Goal: Task Accomplishment & Management: Complete application form

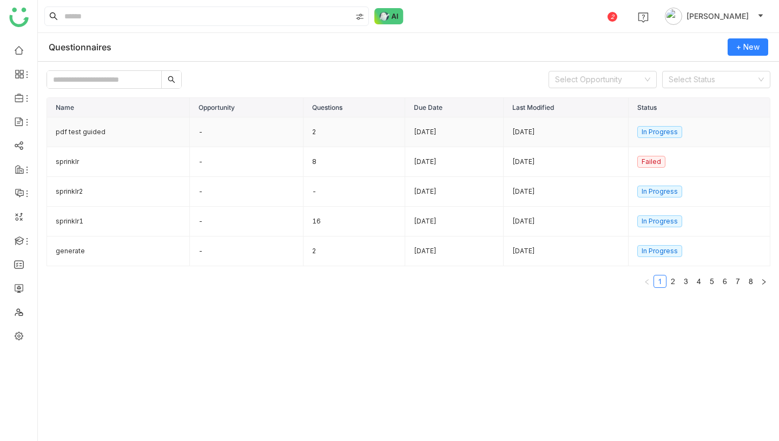
click at [227, 132] on td "-" at bounding box center [247, 132] width 114 height 30
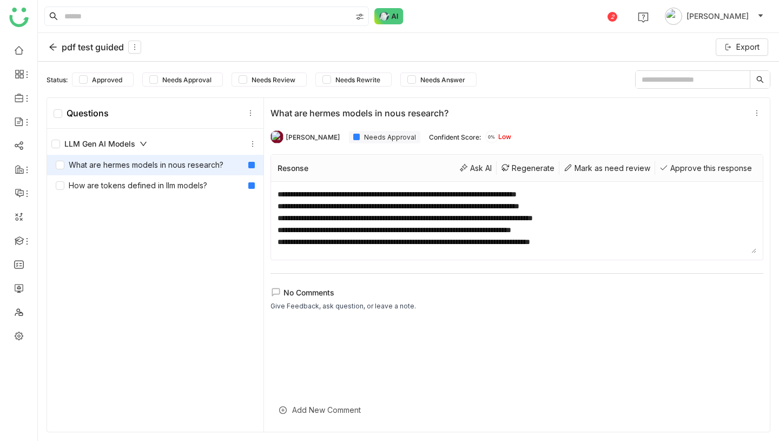
click at [60, 47] on div "pdf test guided" at bounding box center [95, 47] width 93 height 13
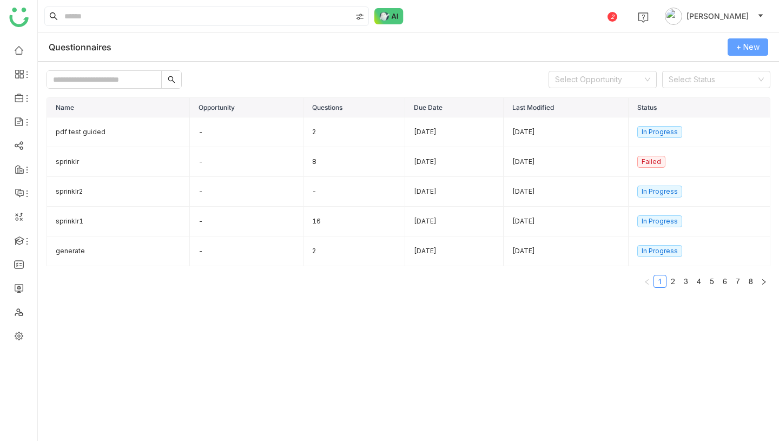
click at [751, 44] on span "+ New" at bounding box center [748, 47] width 23 height 12
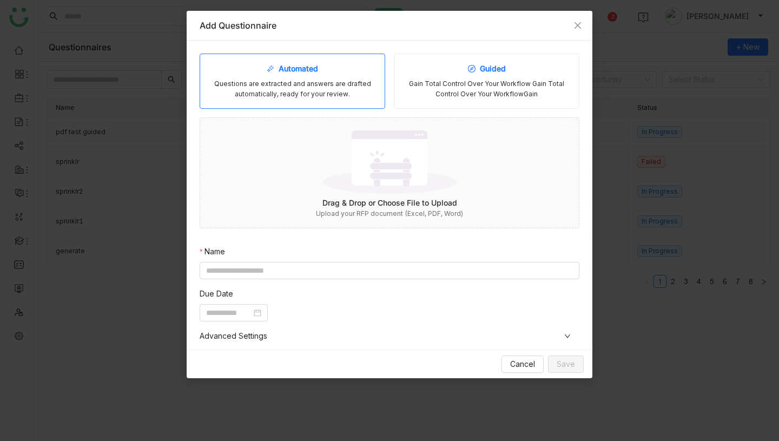
click at [449, 87] on div "Gain Total Control Over Your Workflow Gain Total Control Over Your WorkflowGain" at bounding box center [486, 89] width 167 height 21
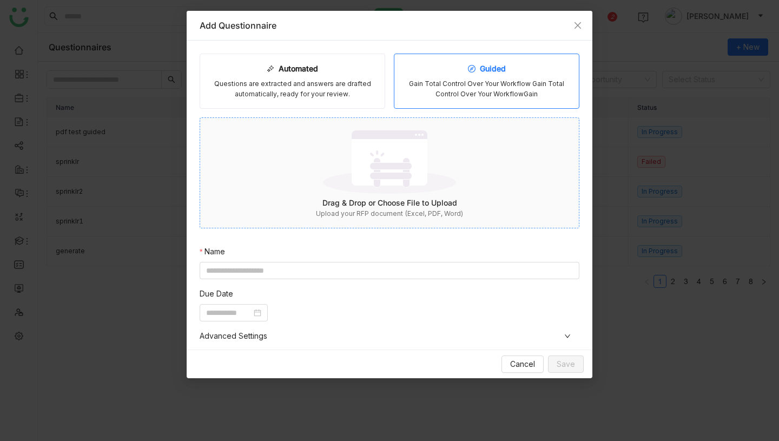
click at [421, 181] on img at bounding box center [389, 162] width 133 height 70
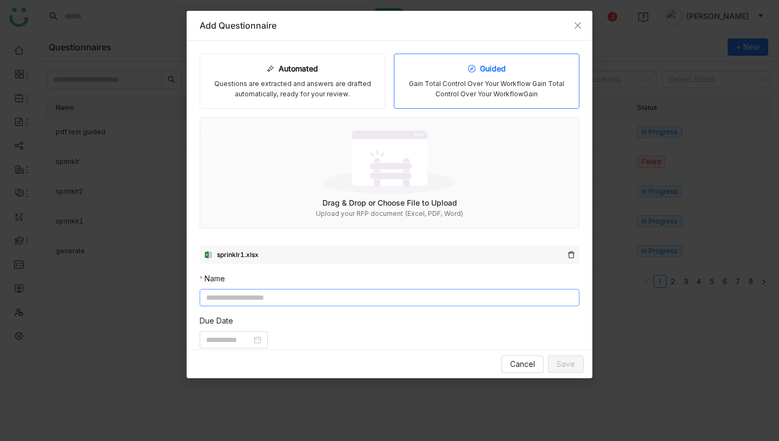
click at [398, 301] on input at bounding box center [390, 297] width 380 height 17
type input "*********"
click at [239, 338] on input at bounding box center [228, 340] width 45 height 12
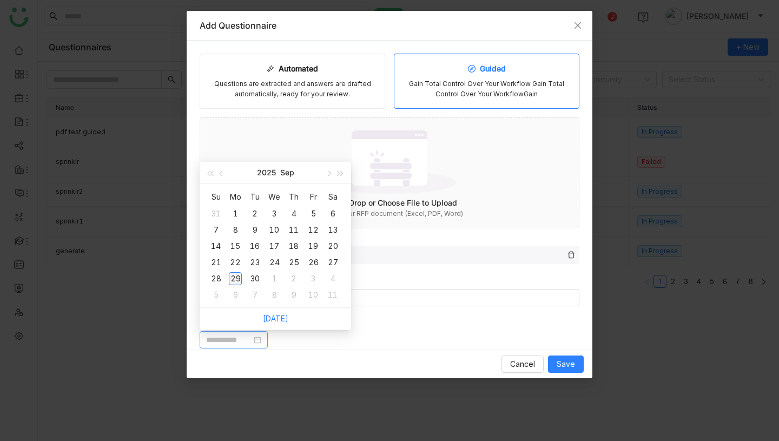
click at [235, 276] on div "29" at bounding box center [235, 278] width 13 height 13
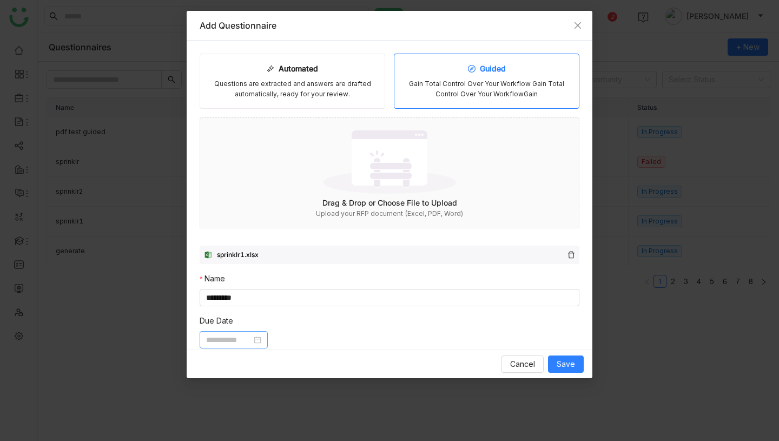
type input "**********"
click at [559, 363] on span "Save" at bounding box center [566, 364] width 18 height 12
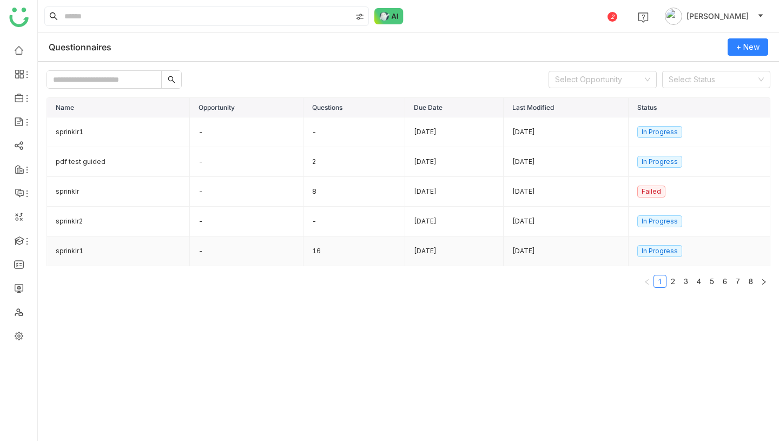
click at [104, 253] on td "sprinklr1" at bounding box center [118, 252] width 143 height 30
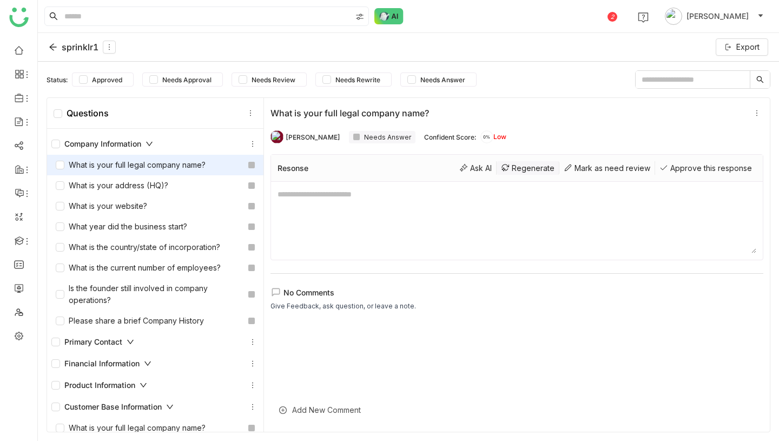
click at [534, 170] on div "Regenerate" at bounding box center [528, 168] width 63 height 14
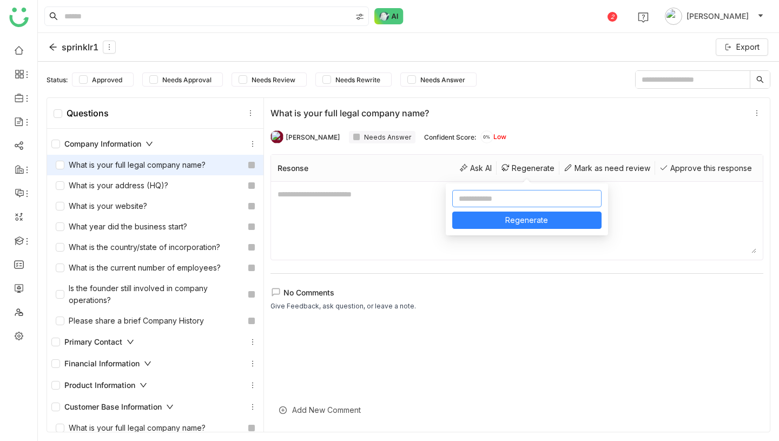
click at [531, 198] on input at bounding box center [526, 198] width 149 height 17
type input "**********"
click at [574, 216] on button "Regenerate" at bounding box center [526, 220] width 149 height 17
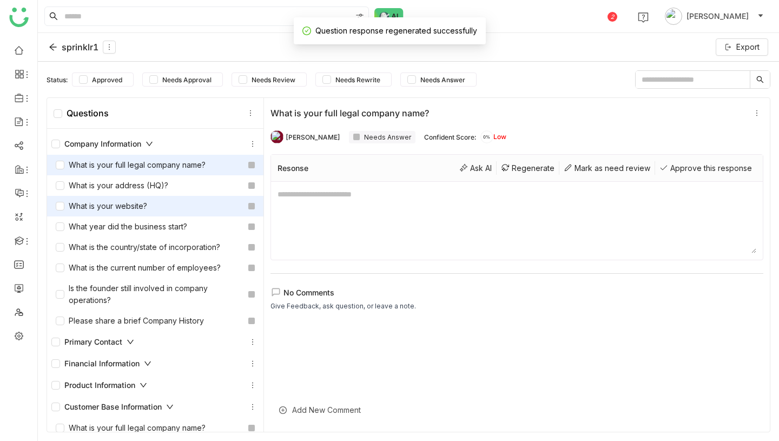
click at [157, 213] on div "What is your website?" at bounding box center [155, 206] width 216 height 21
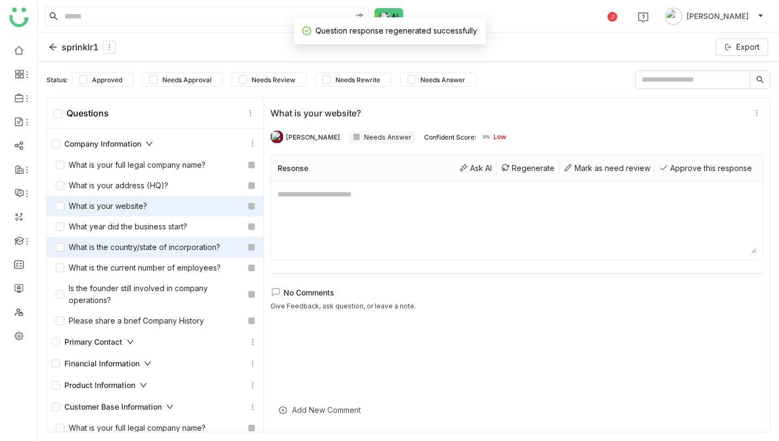
click at [155, 243] on div "What is the country/state of incorporation?" at bounding box center [138, 247] width 165 height 12
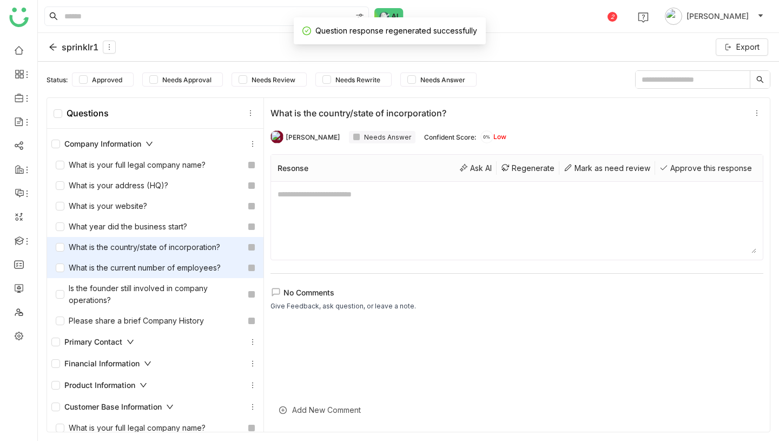
click at [150, 277] on div "What is the current number of employees?" at bounding box center [155, 268] width 216 height 21
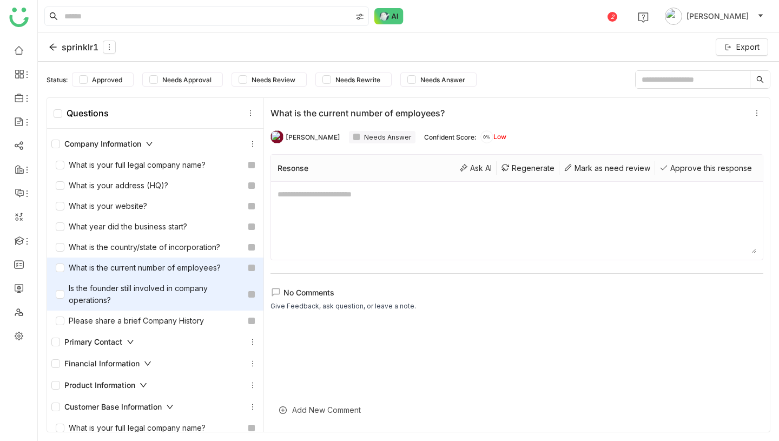
click at [148, 300] on div "Is the founder still involved in company operations?" at bounding box center [150, 295] width 188 height 24
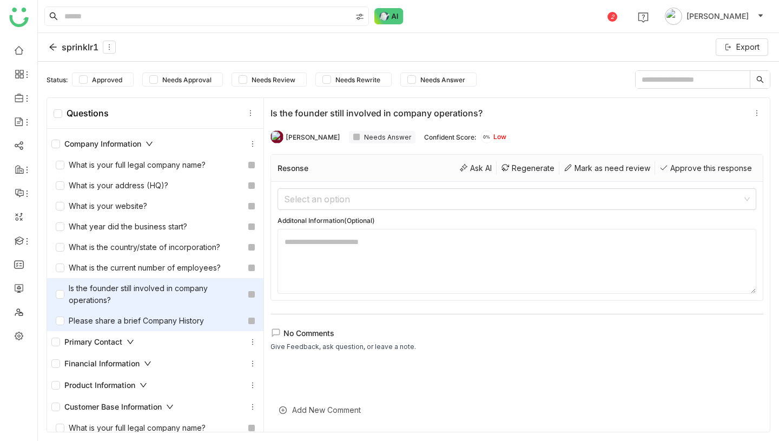
click at [142, 324] on div "Please share a brief Company History" at bounding box center [130, 321] width 148 height 12
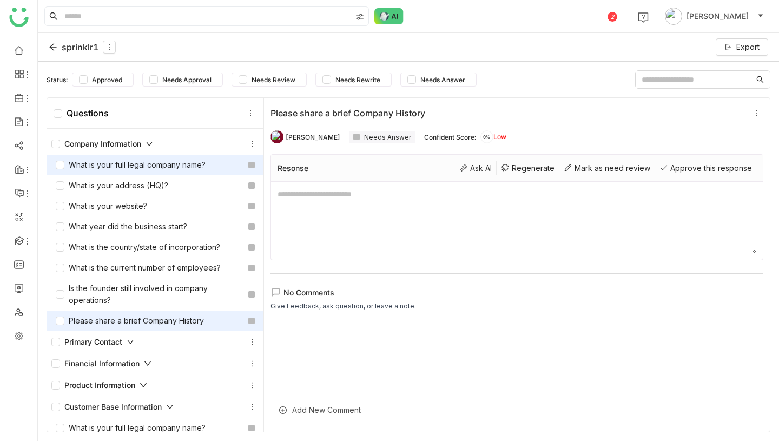
click at [153, 169] on div "What is your full legal company name?" at bounding box center [131, 165] width 150 height 12
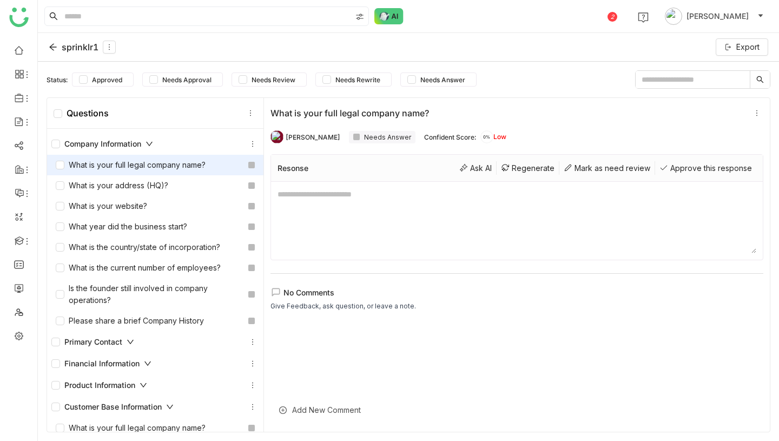
click at [344, 201] on textarea at bounding box center [517, 220] width 479 height 65
click at [528, 160] on div "Resonse Ask AI Regenerate [PERSON_NAME] as need review Approve this response" at bounding box center [517, 168] width 492 height 27
click at [527, 168] on div "Regenerate" at bounding box center [528, 168] width 63 height 14
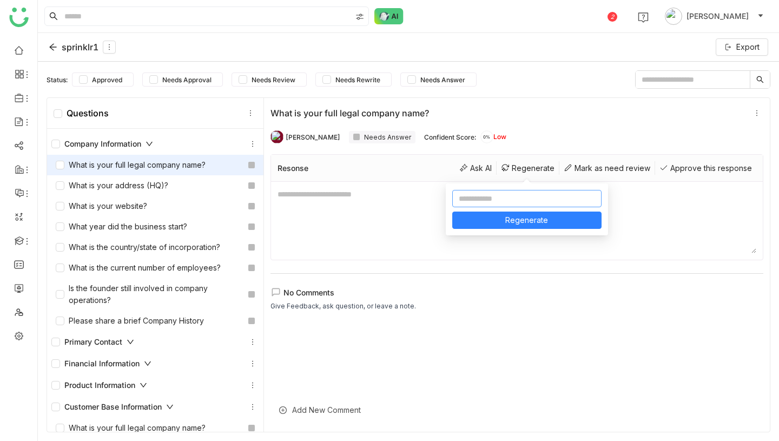
click at [495, 201] on input at bounding box center [526, 198] width 149 height 17
type input "**********"
click at [586, 217] on button "Regenerate" at bounding box center [526, 220] width 149 height 17
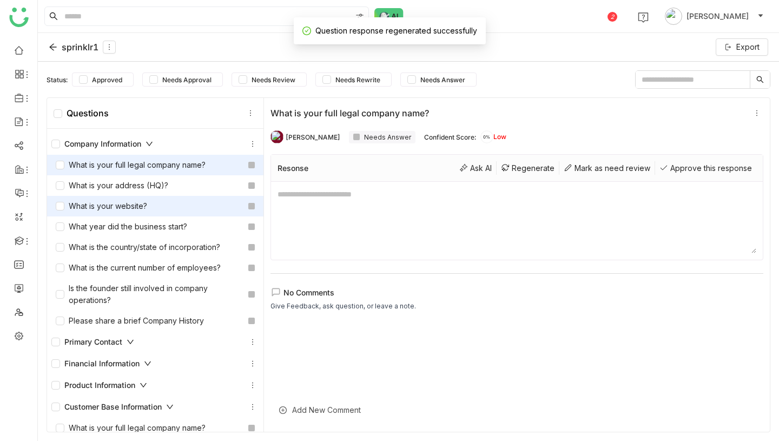
click at [133, 206] on div "What is your website?" at bounding box center [101, 206] width 91 height 12
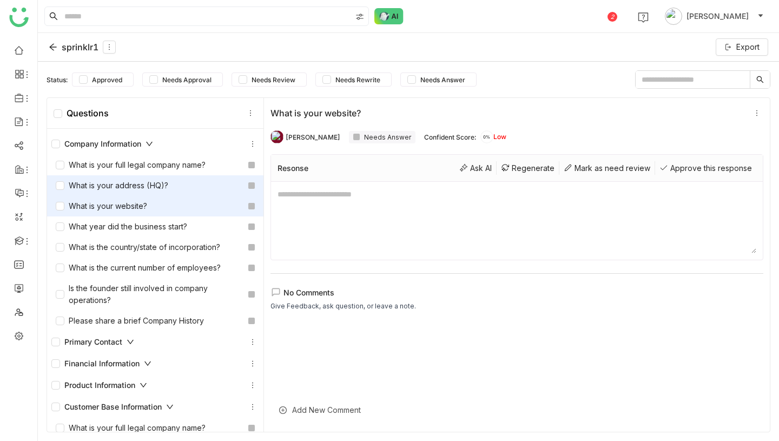
click at [148, 189] on div "What is your address (HQ)?" at bounding box center [112, 186] width 113 height 12
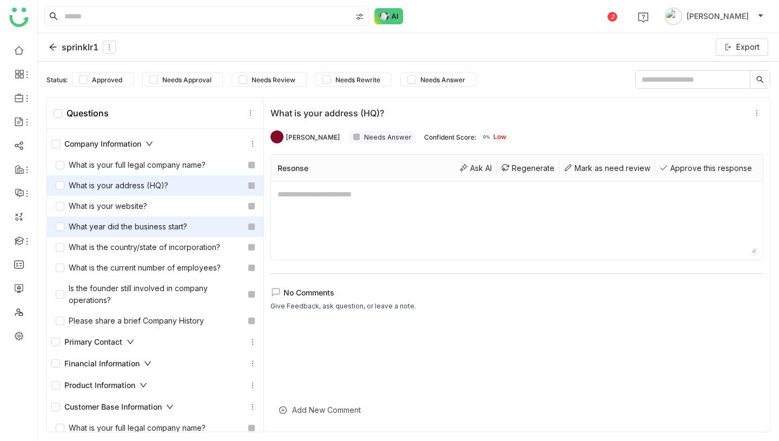
click at [144, 224] on div "What year did the business start?" at bounding box center [122, 227] width 132 height 12
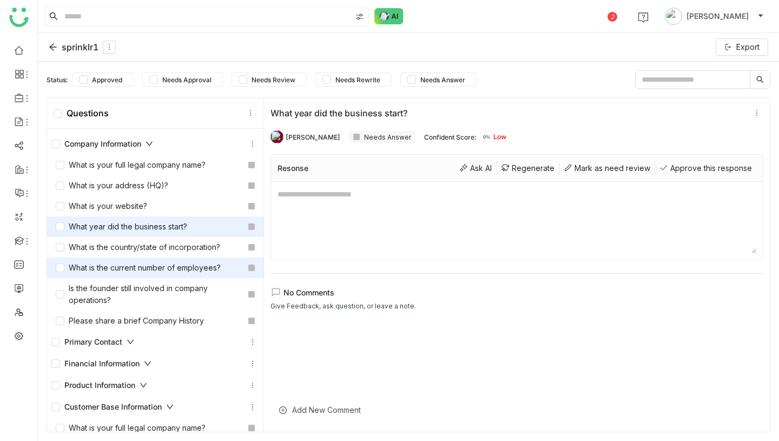
click at [144, 267] on div "What is the current number of employees?" at bounding box center [138, 268] width 165 height 12
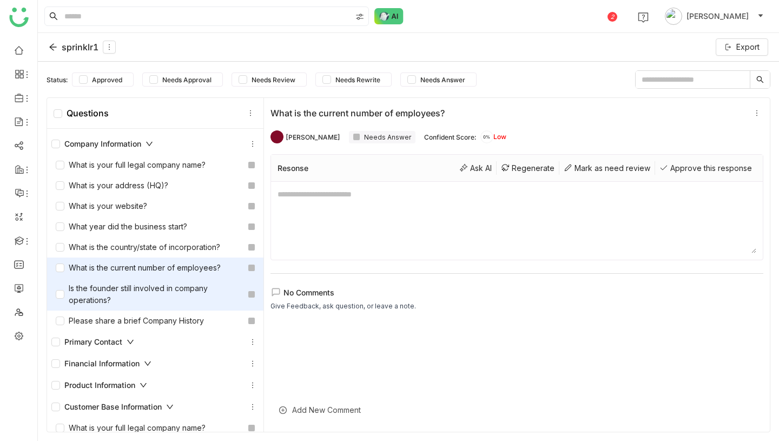
click at [143, 297] on div "Is the founder still involved in company operations?" at bounding box center [150, 295] width 188 height 24
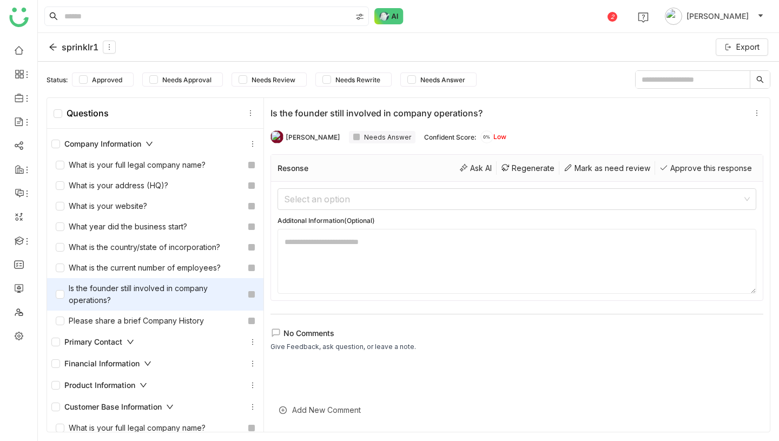
click at [134, 341] on icon at bounding box center [131, 342] width 8 height 8
click at [149, 362] on icon at bounding box center [148, 364] width 8 height 8
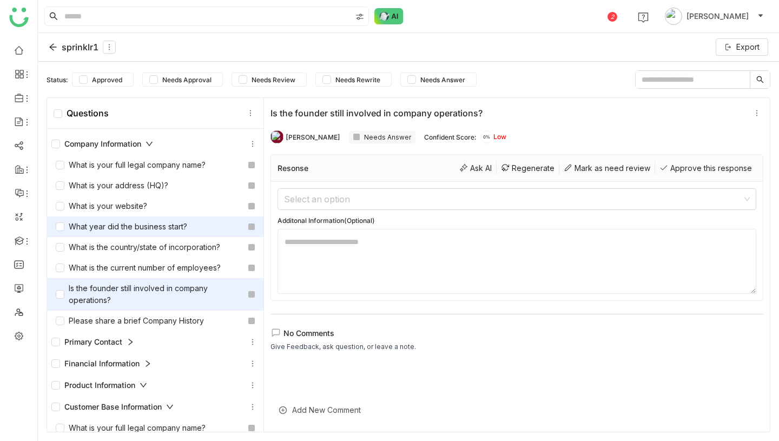
click at [185, 223] on div "What year did the business start?" at bounding box center [122, 227] width 132 height 12
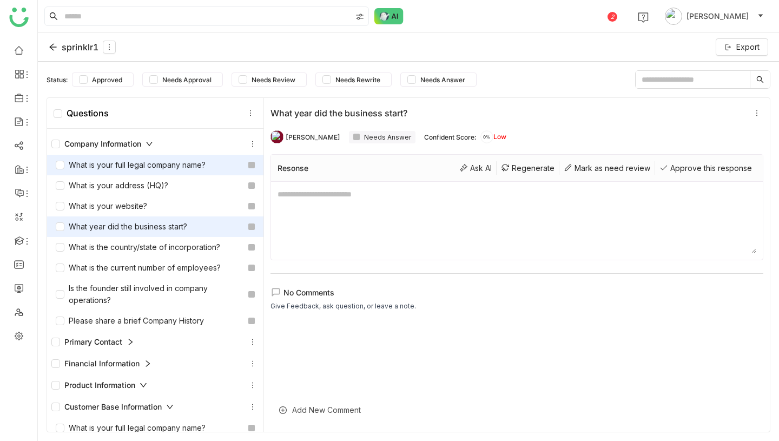
click at [182, 169] on div "What is your full legal company name?" at bounding box center [131, 165] width 150 height 12
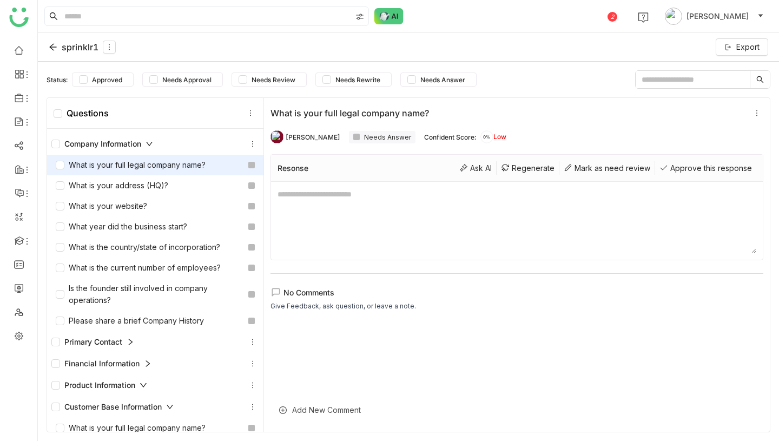
click at [70, 48] on div "sprinklr1" at bounding box center [82, 47] width 67 height 13
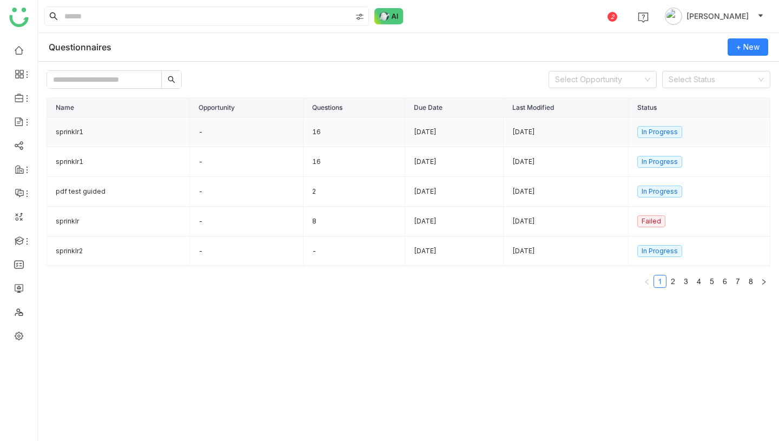
click at [337, 134] on td "16" at bounding box center [355, 132] width 102 height 30
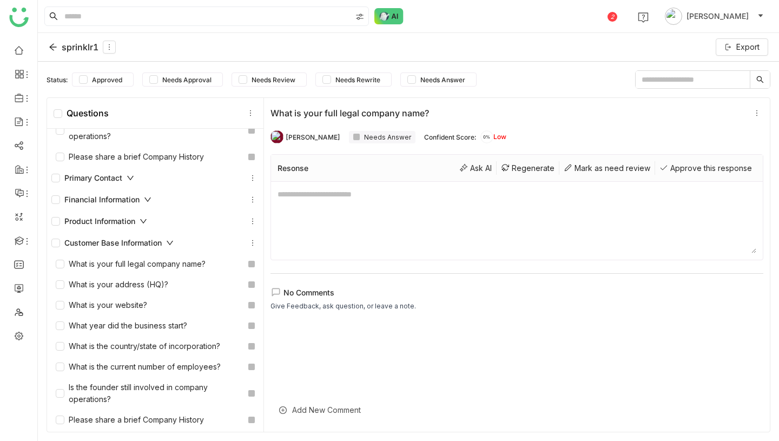
scroll to position [2, 0]
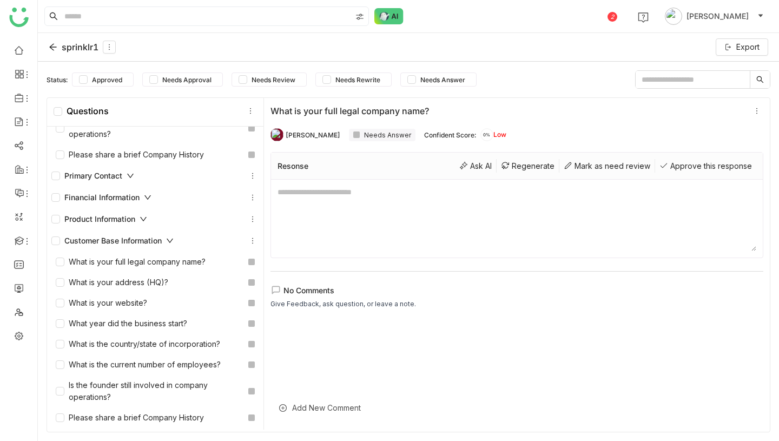
click at [73, 49] on div "sprinklr1" at bounding box center [82, 47] width 67 height 13
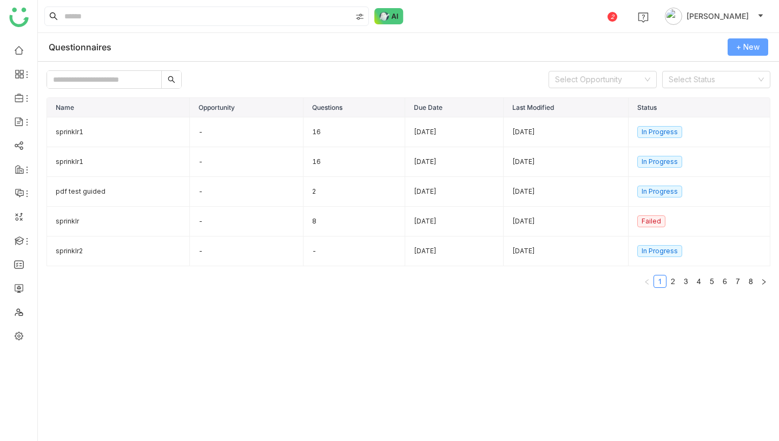
click at [748, 48] on span "+ New" at bounding box center [748, 47] width 23 height 12
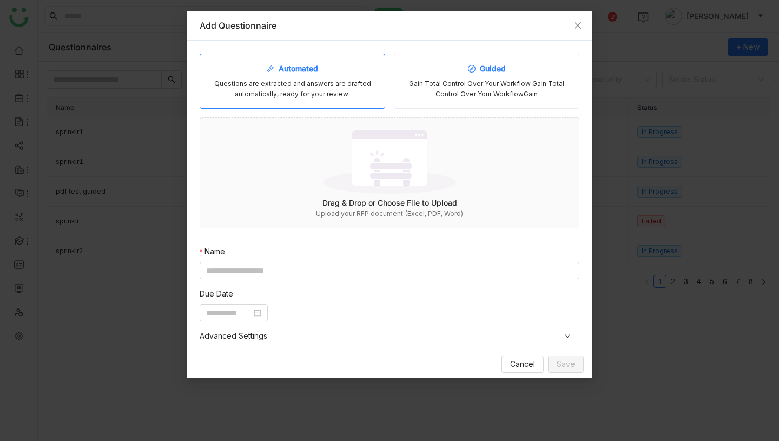
click at [475, 76] on div "Guided Gain Total Control Over Your Workflow Gain Total Control Over Your Workf…" at bounding box center [487, 81] width 186 height 55
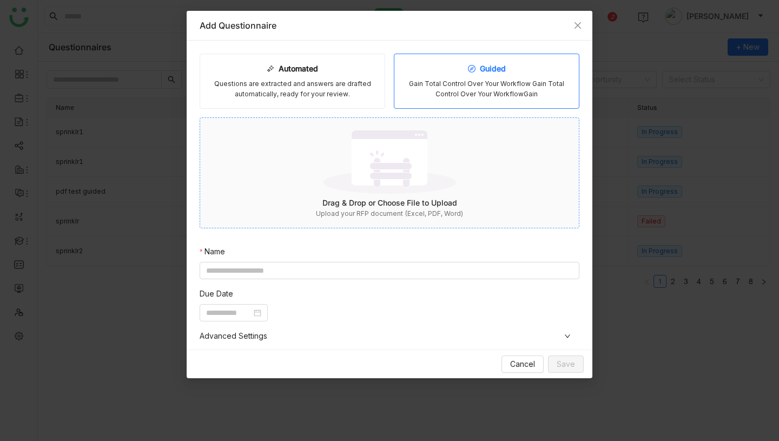
click at [423, 168] on img at bounding box center [389, 162] width 133 height 70
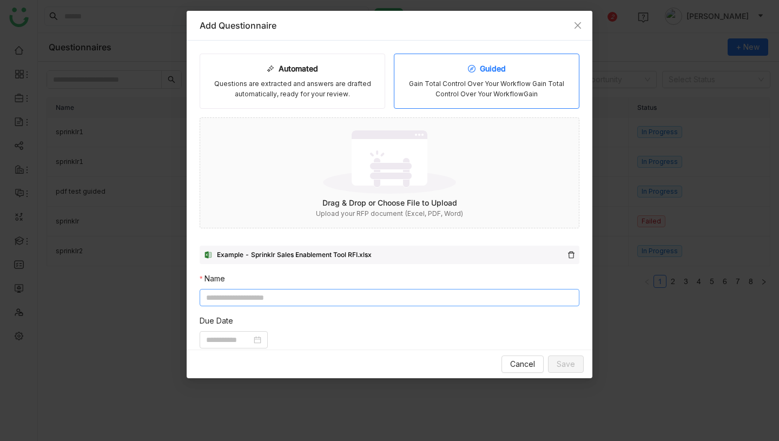
click at [454, 294] on input at bounding box center [390, 297] width 380 height 17
click at [233, 346] on nz-date-picker at bounding box center [234, 339] width 68 height 17
type input "**********"
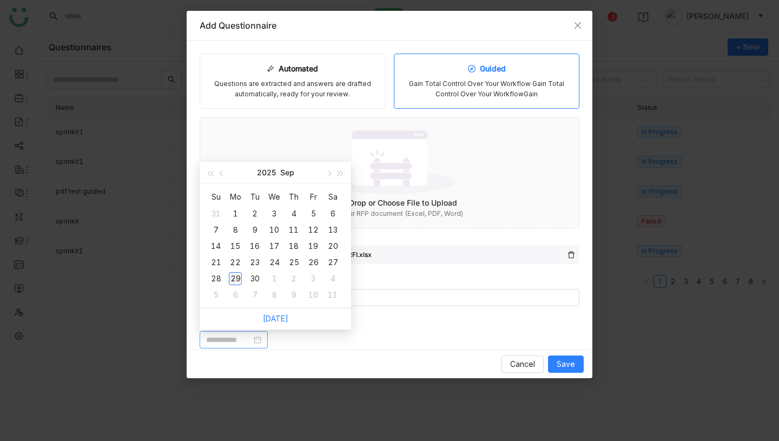
click at [235, 279] on div "29" at bounding box center [235, 278] width 13 height 13
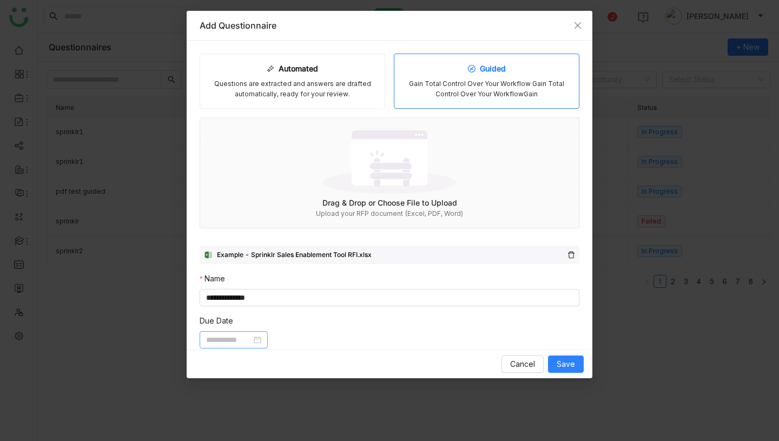
type input "**********"
click at [566, 362] on span "Save" at bounding box center [566, 364] width 18 height 12
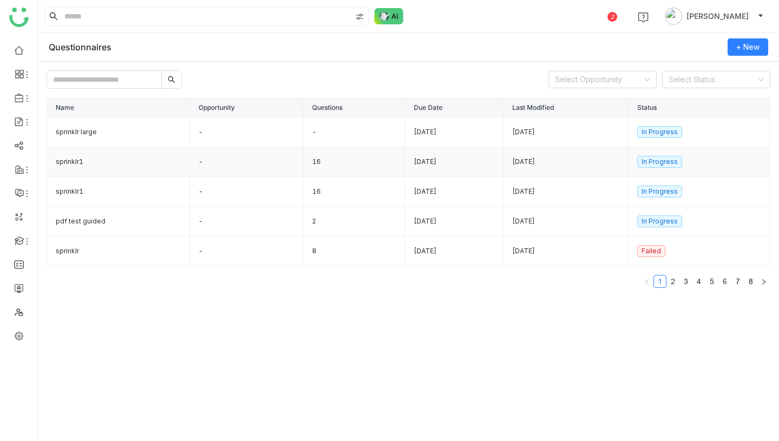
click at [222, 149] on td "-" at bounding box center [247, 162] width 114 height 30
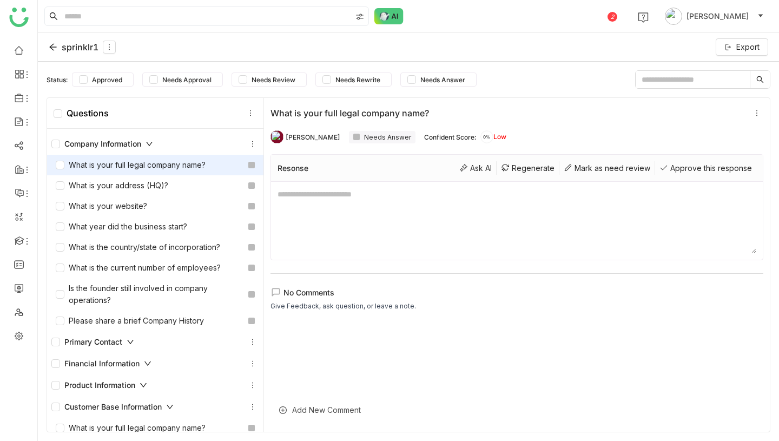
click at [64, 51] on div "sprinklr1" at bounding box center [82, 47] width 67 height 13
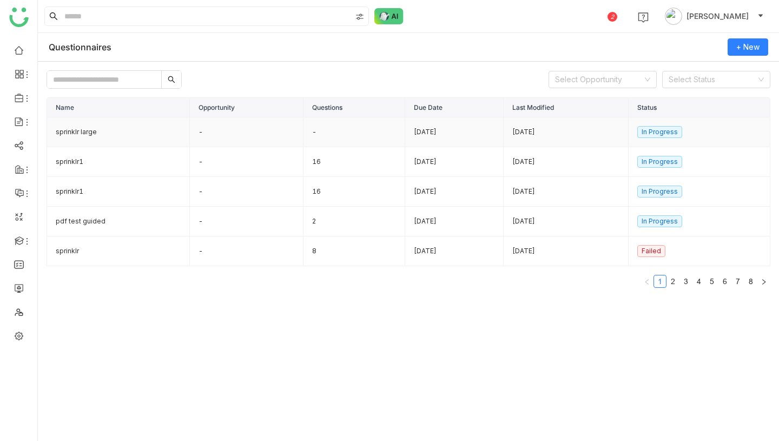
click at [249, 138] on td "-" at bounding box center [247, 132] width 114 height 30
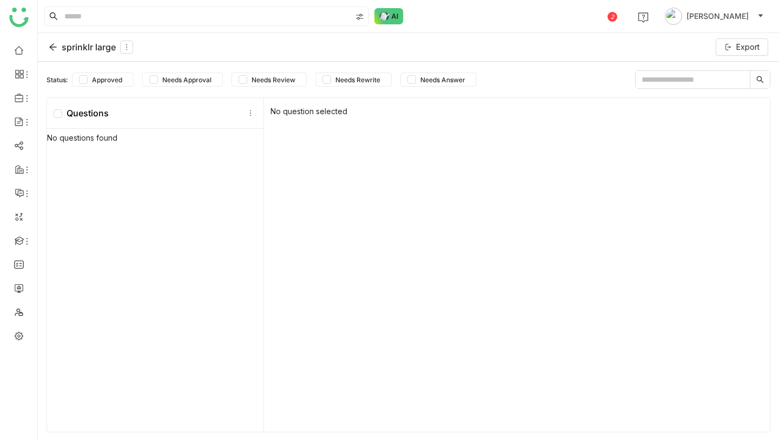
click at [74, 51] on div "sprinklr large" at bounding box center [91, 47] width 84 height 13
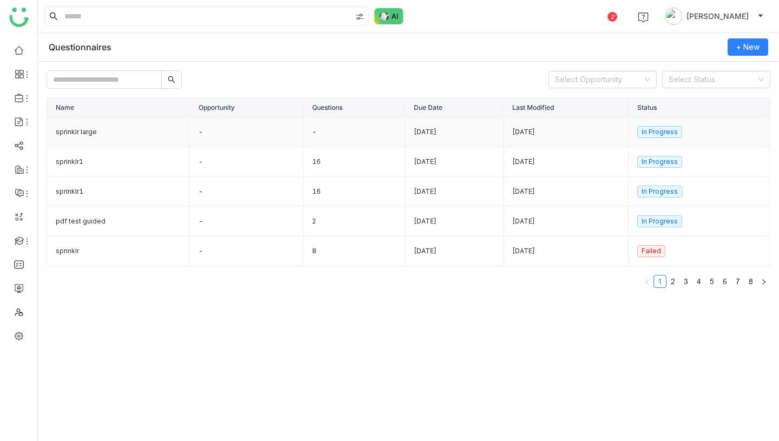
click at [127, 132] on td "sprinklr large" at bounding box center [118, 132] width 143 height 30
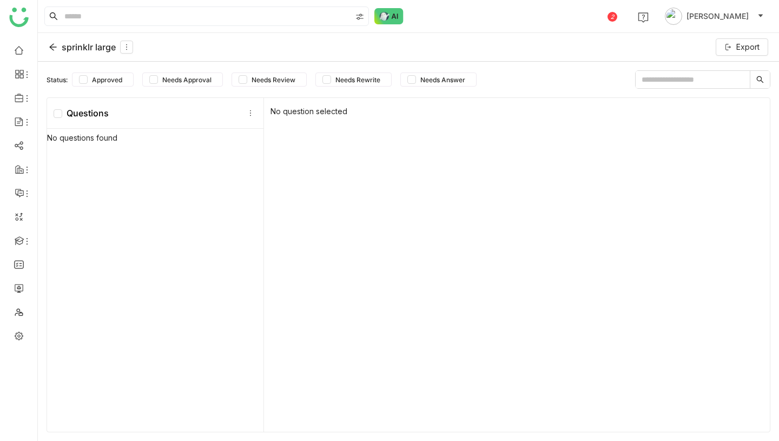
click at [70, 51] on div "sprinklr large" at bounding box center [91, 47] width 84 height 13
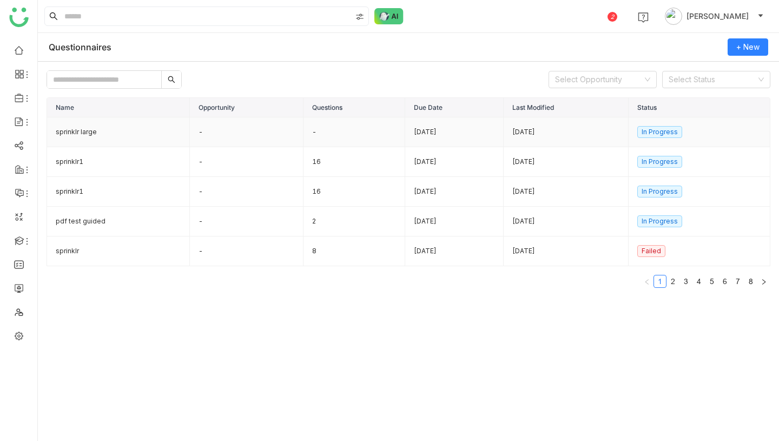
click at [265, 136] on td "-" at bounding box center [247, 132] width 114 height 30
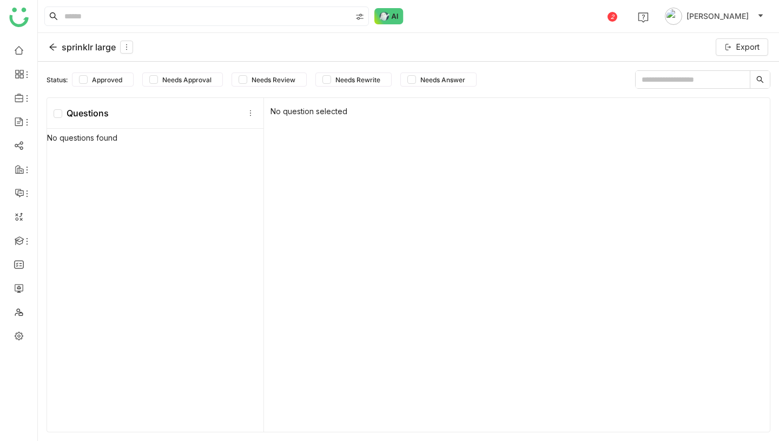
click at [74, 44] on div "sprinklr large" at bounding box center [91, 47] width 84 height 13
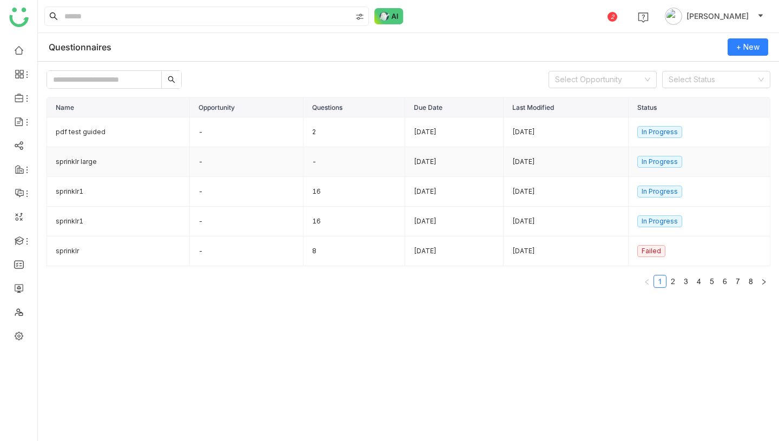
click at [107, 163] on td "sprinklr large" at bounding box center [118, 162] width 143 height 30
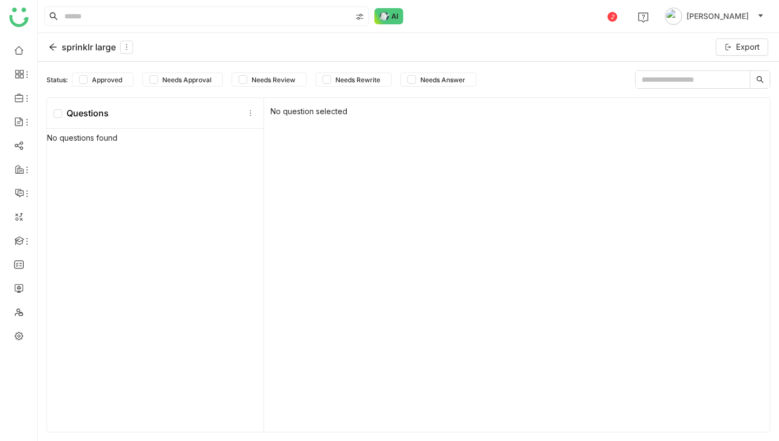
click at [95, 44] on div "sprinklr large" at bounding box center [91, 47] width 84 height 13
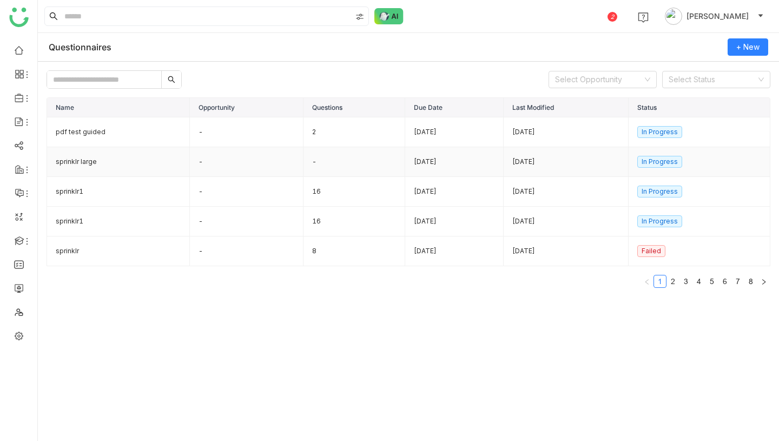
click at [123, 160] on td "sprinklr large" at bounding box center [118, 162] width 143 height 30
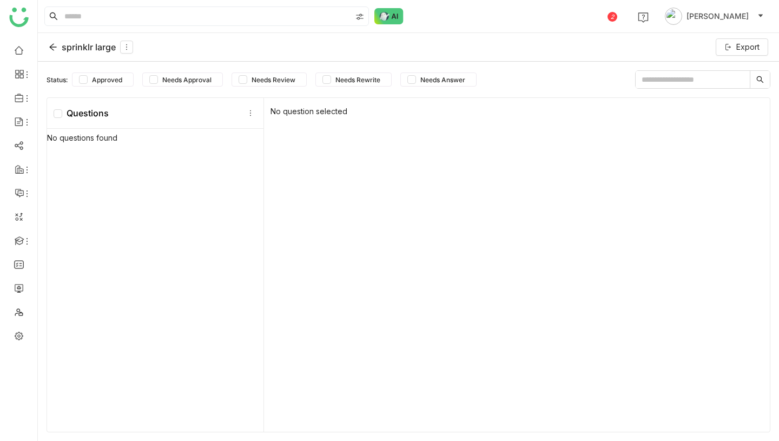
click at [102, 44] on div "sprinklr large" at bounding box center [91, 47] width 84 height 13
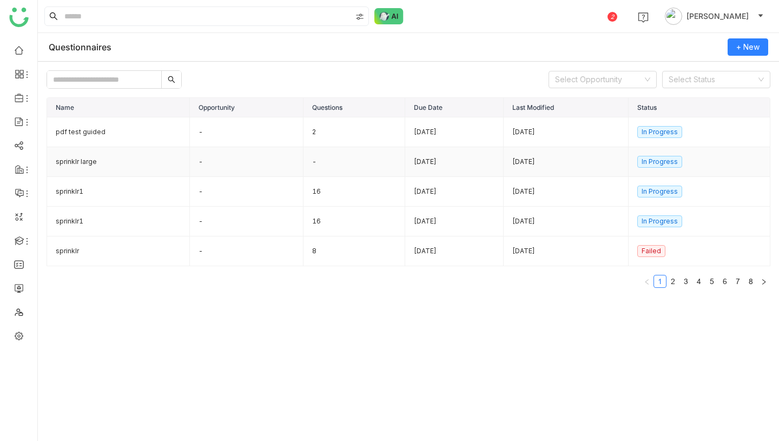
click at [96, 163] on td "sprinklr large" at bounding box center [118, 162] width 143 height 30
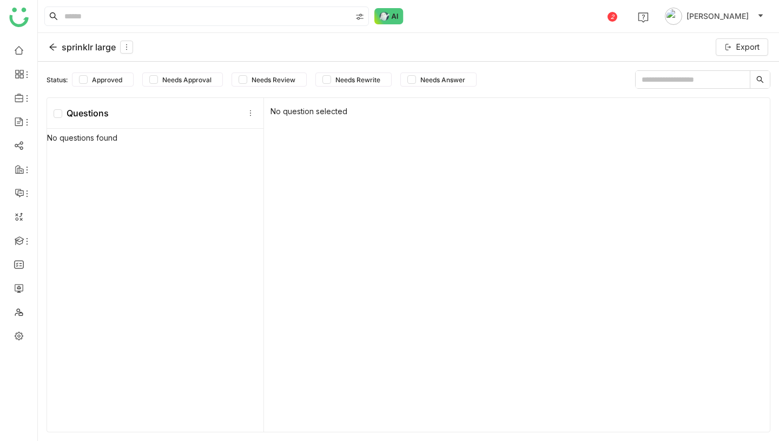
click at [96, 44] on div "sprinklr large" at bounding box center [91, 47] width 84 height 13
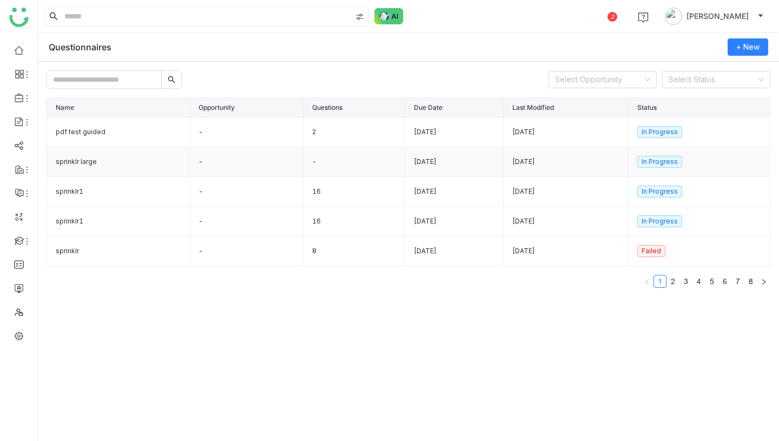
click at [87, 161] on td "sprinklr large" at bounding box center [118, 162] width 143 height 30
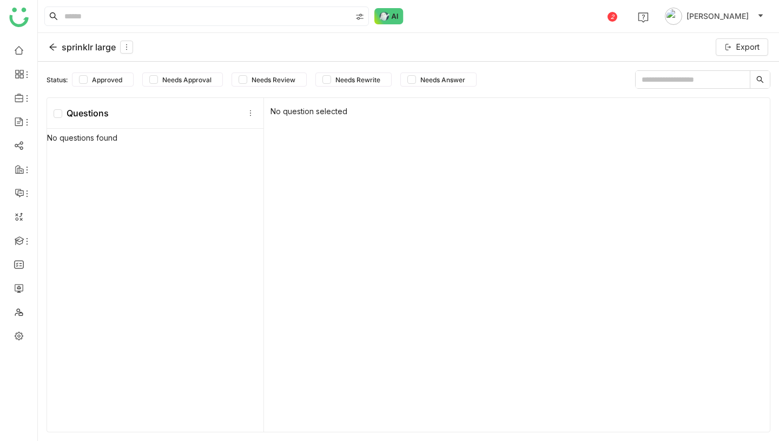
click at [74, 47] on div "sprinklr large" at bounding box center [91, 47] width 84 height 13
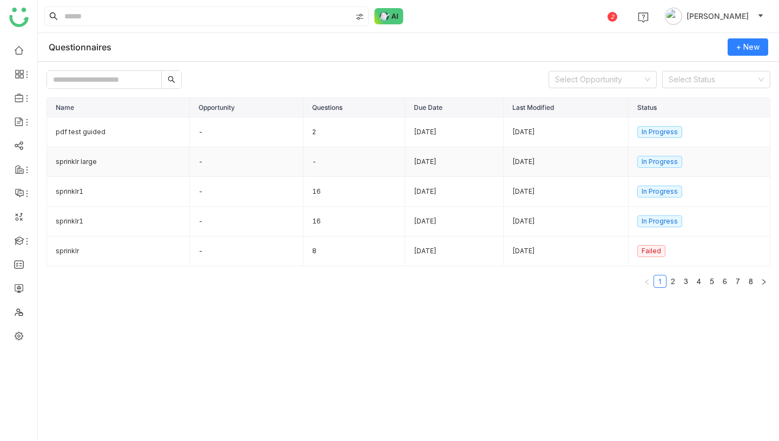
click at [97, 161] on td "sprinklr large" at bounding box center [118, 162] width 143 height 30
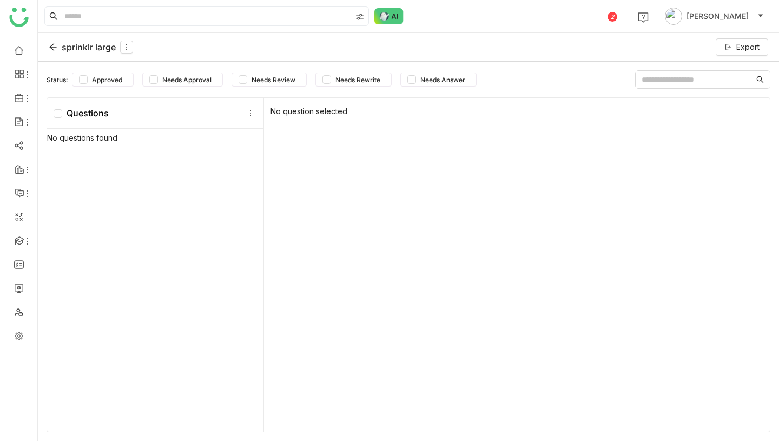
click at [86, 42] on div "sprinklr large" at bounding box center [91, 47] width 84 height 13
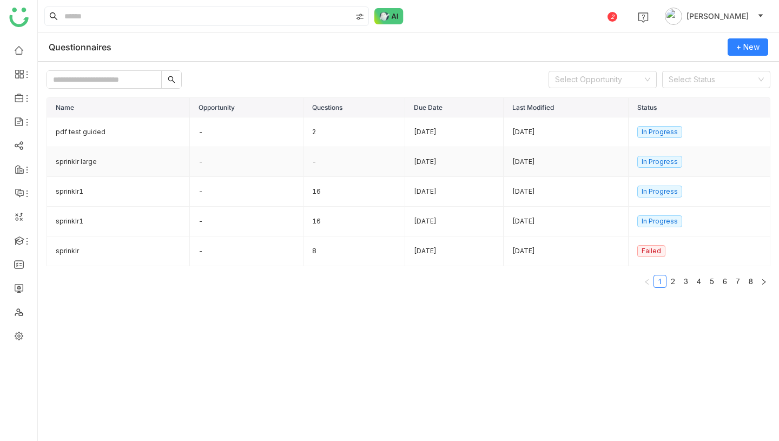
click at [97, 159] on td "sprinklr large" at bounding box center [118, 162] width 143 height 30
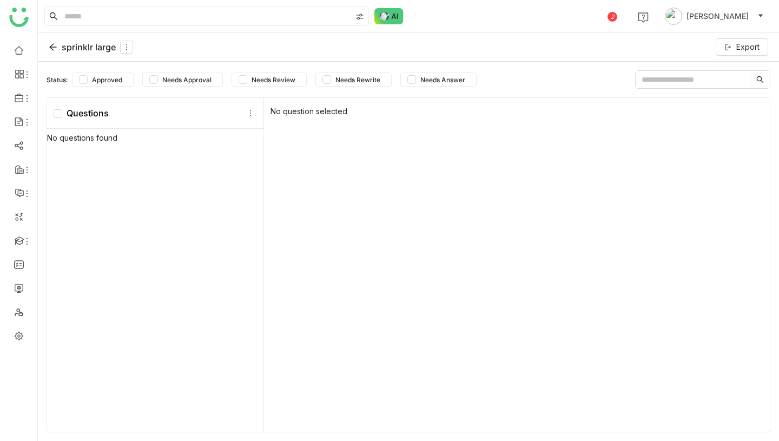
click at [86, 43] on div "sprinklr large" at bounding box center [91, 47] width 84 height 13
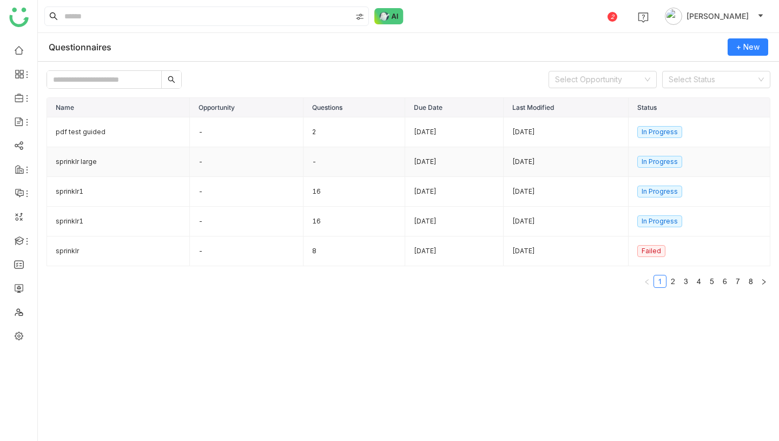
click at [190, 160] on td "-" at bounding box center [247, 162] width 114 height 30
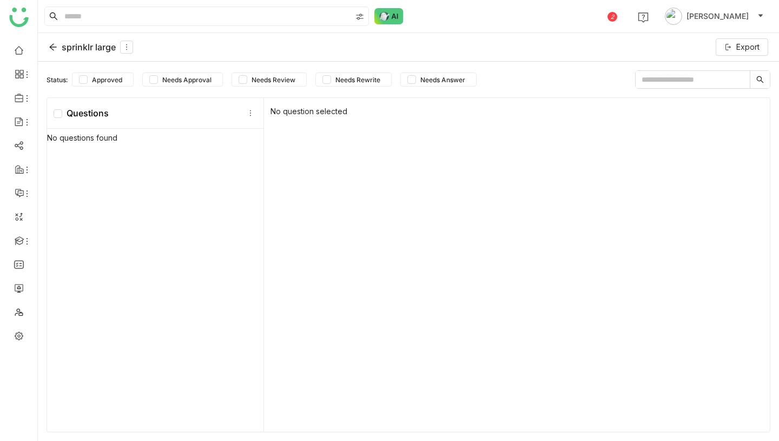
click at [66, 47] on div "sprinklr large" at bounding box center [91, 47] width 84 height 13
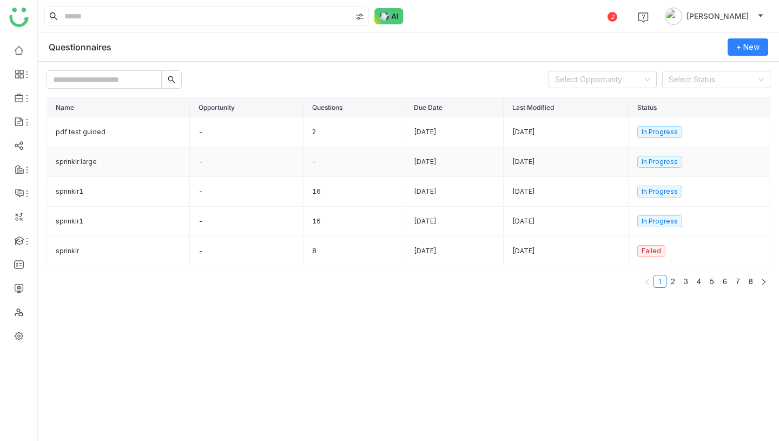
click at [113, 169] on td "sprinklr large" at bounding box center [118, 162] width 143 height 30
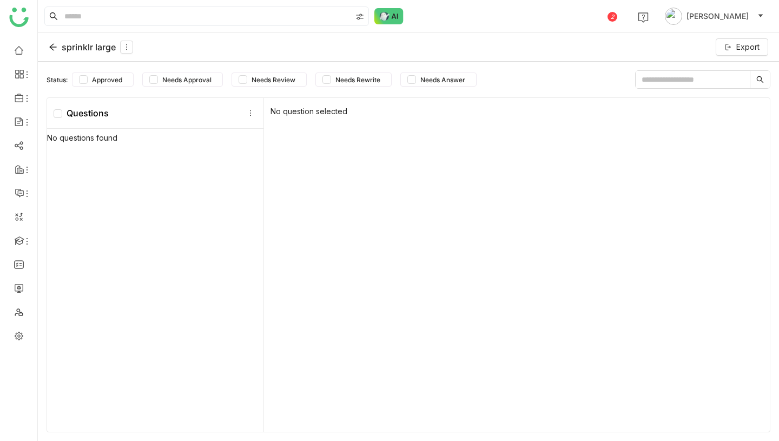
click at [79, 44] on div "sprinklr large" at bounding box center [91, 47] width 84 height 13
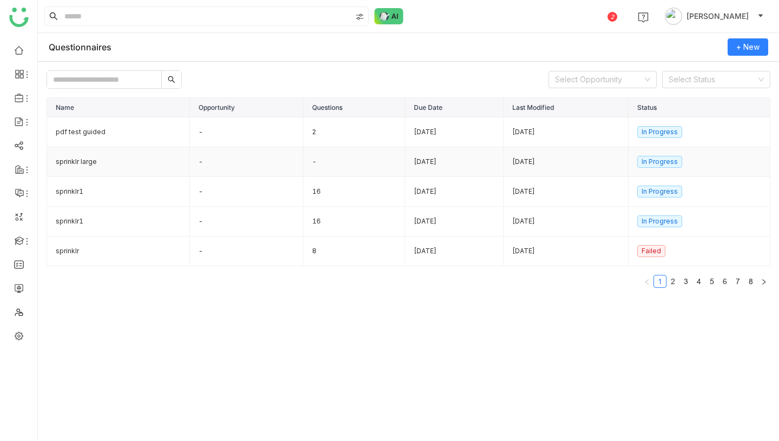
click at [340, 153] on td "-" at bounding box center [355, 162] width 102 height 30
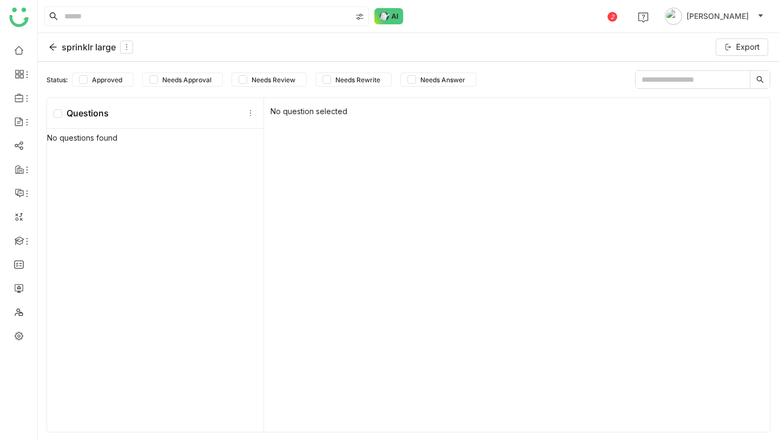
click at [93, 42] on div "sprinklr large" at bounding box center [91, 47] width 84 height 13
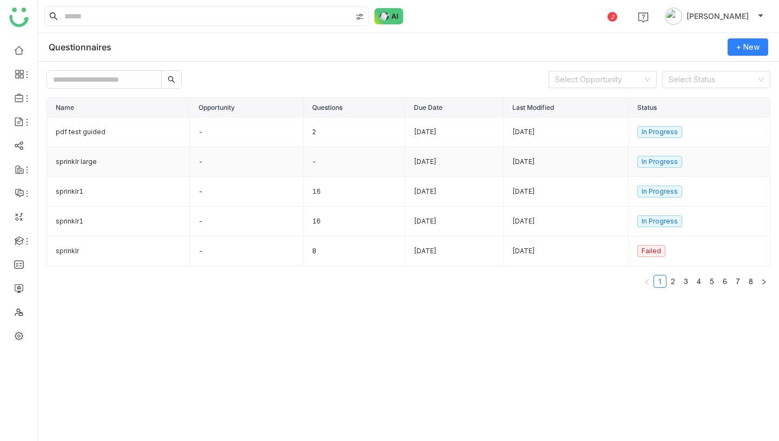
click at [94, 162] on td "sprinklr large" at bounding box center [118, 162] width 143 height 30
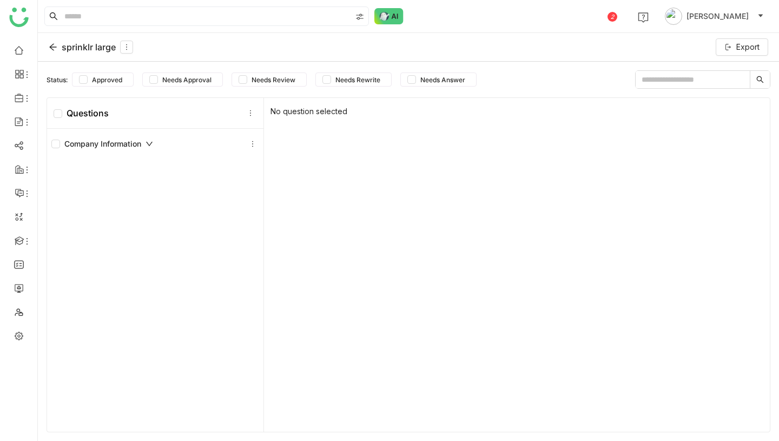
click at [92, 45] on div "sprinklr large" at bounding box center [91, 47] width 84 height 13
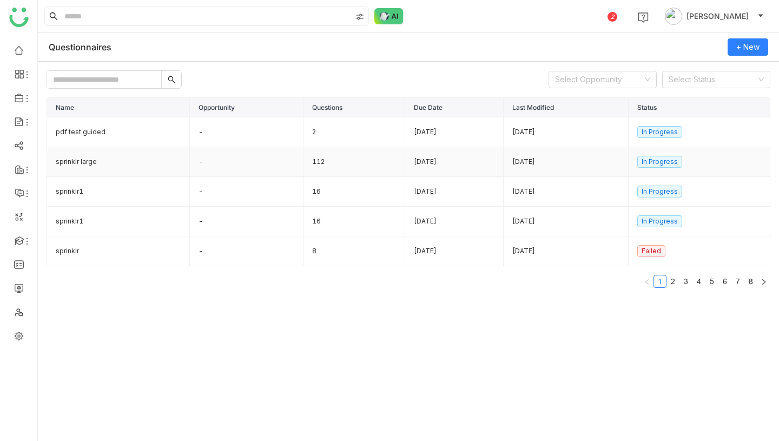
click at [320, 169] on td "112" at bounding box center [355, 162] width 102 height 30
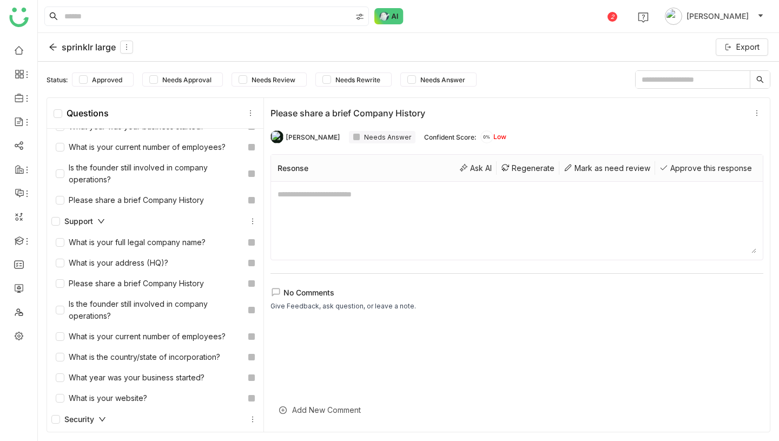
scroll to position [2, 0]
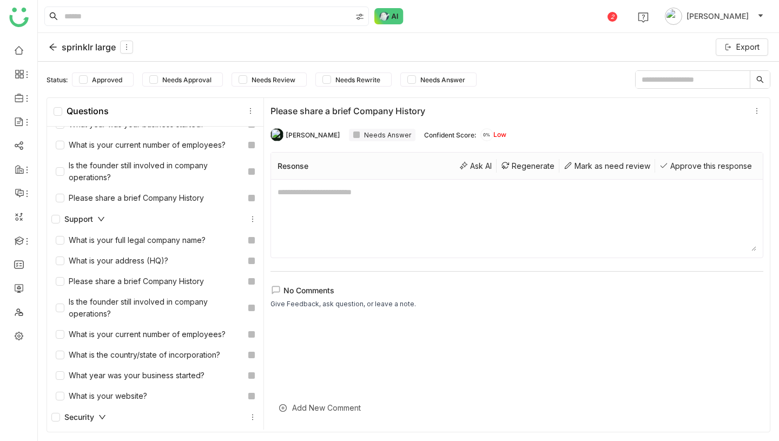
click at [90, 48] on div "sprinklr large" at bounding box center [91, 47] width 84 height 13
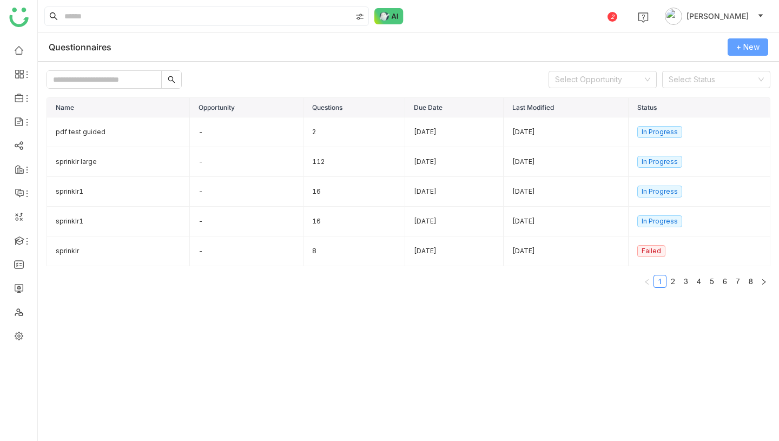
click at [753, 43] on span "+ New" at bounding box center [748, 47] width 23 height 12
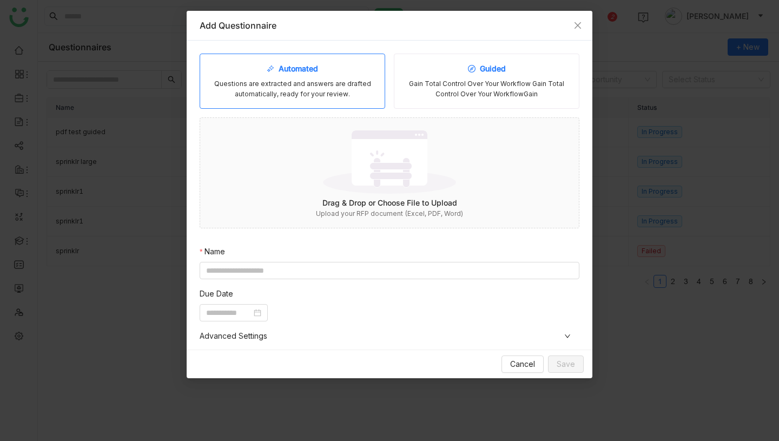
click at [454, 76] on div "Guided Gain Total Control Over Your Workflow Gain Total Control Over Your Workf…" at bounding box center [487, 81] width 186 height 55
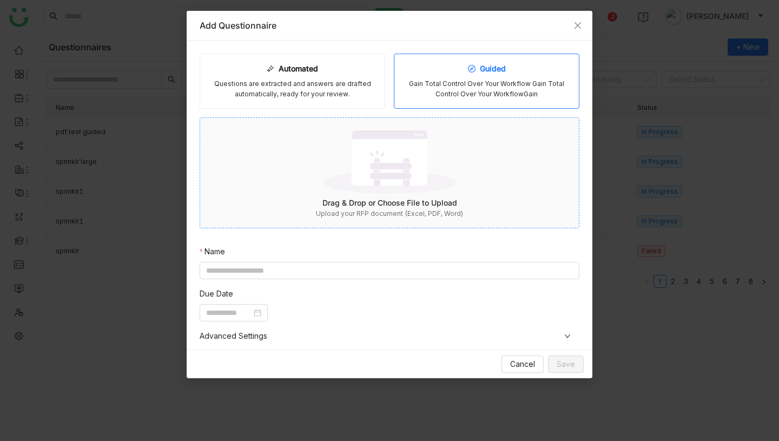
click at [410, 182] on img at bounding box center [389, 162] width 133 height 70
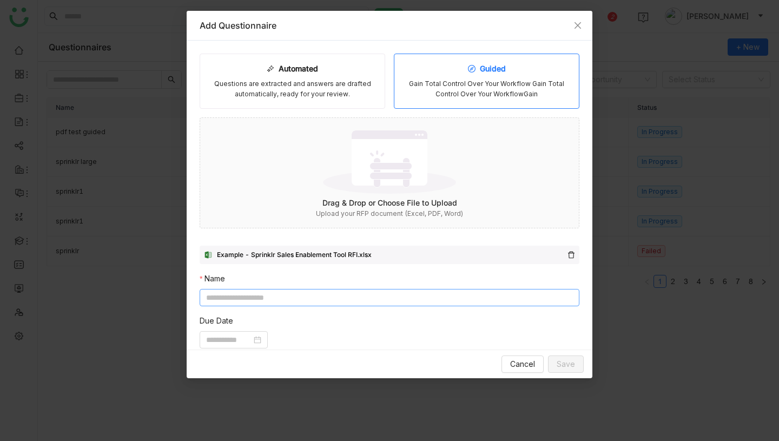
click at [497, 293] on input at bounding box center [390, 297] width 380 height 17
type input "********"
click at [234, 341] on input at bounding box center [228, 340] width 45 height 12
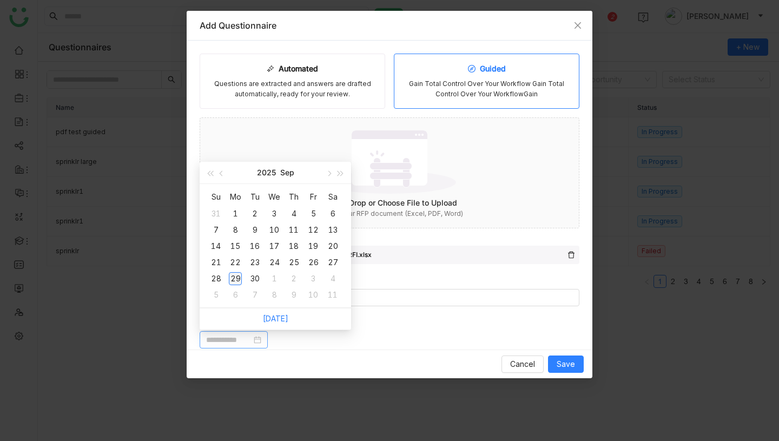
click at [237, 276] on div "29" at bounding box center [235, 278] width 13 height 13
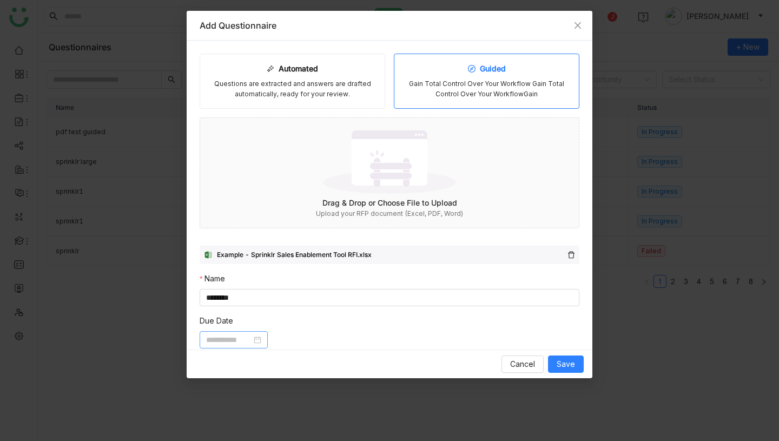
type input "**********"
click at [570, 358] on span "Save" at bounding box center [566, 364] width 18 height 12
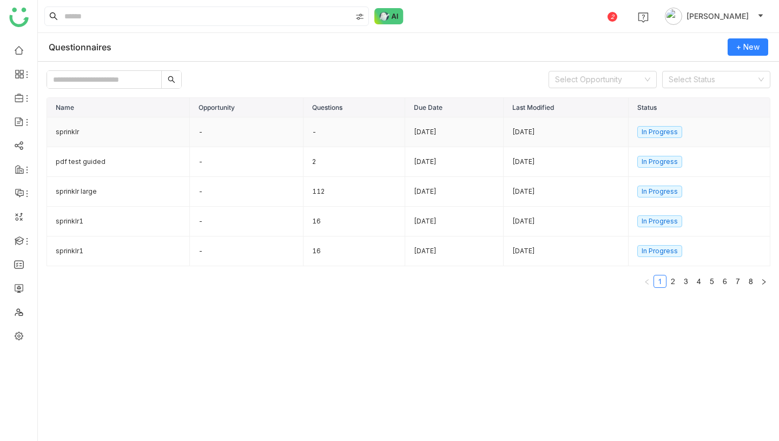
click at [304, 133] on td "-" at bounding box center [355, 132] width 102 height 30
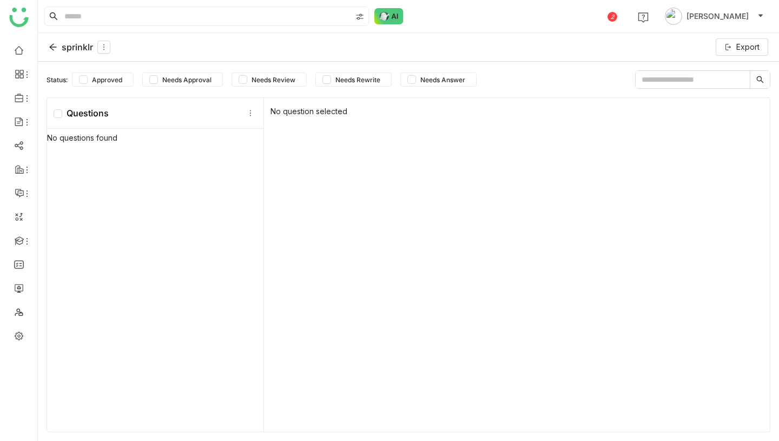
click at [78, 49] on div "sprinklr" at bounding box center [80, 47] width 62 height 13
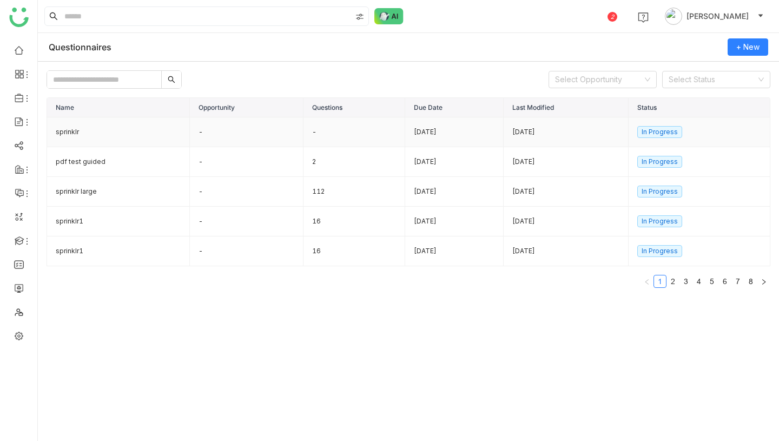
click at [255, 139] on td "-" at bounding box center [247, 132] width 114 height 30
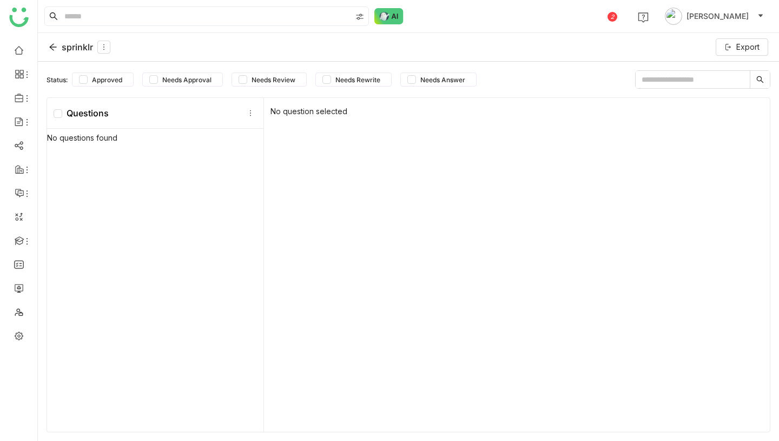
click at [82, 45] on div "sprinklr" at bounding box center [80, 47] width 62 height 13
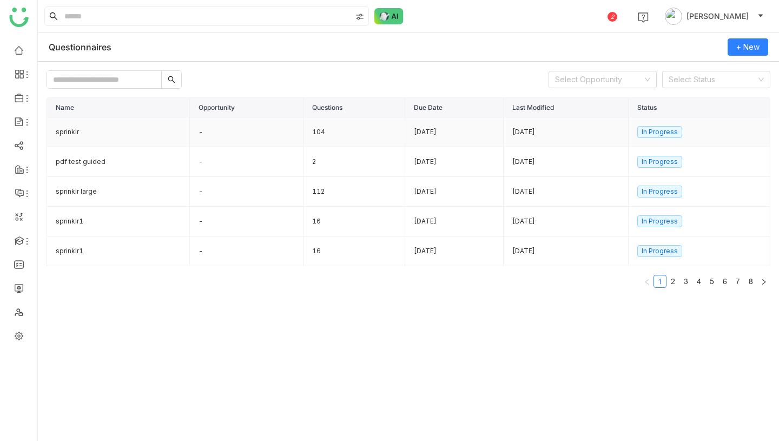
click at [304, 133] on td "104" at bounding box center [355, 132] width 102 height 30
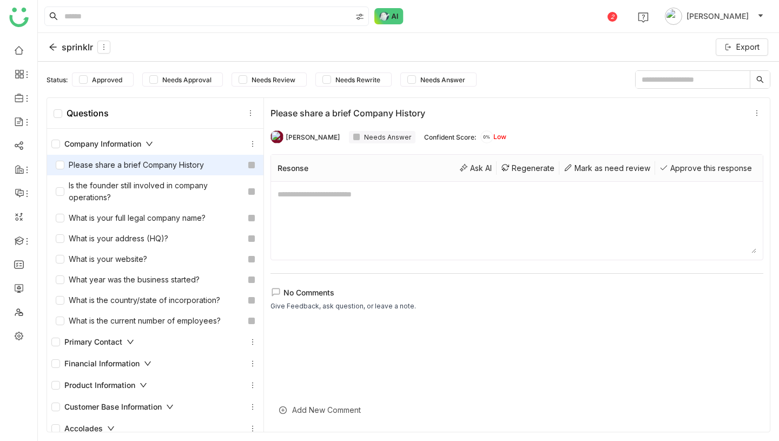
click at [76, 46] on div "sprinklr" at bounding box center [80, 47] width 62 height 13
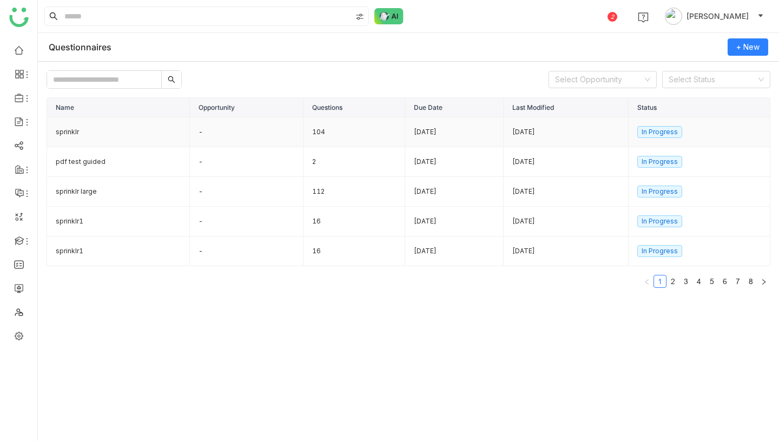
click at [236, 132] on td "-" at bounding box center [247, 132] width 114 height 30
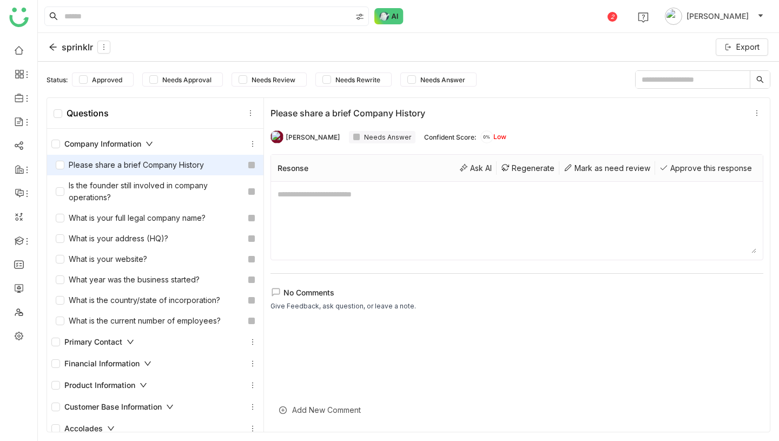
click at [69, 50] on div "sprinklr" at bounding box center [80, 47] width 62 height 13
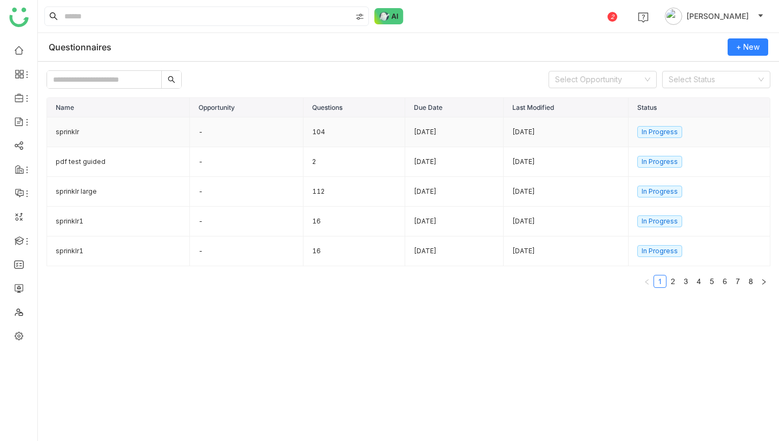
click at [283, 129] on td "-" at bounding box center [247, 132] width 114 height 30
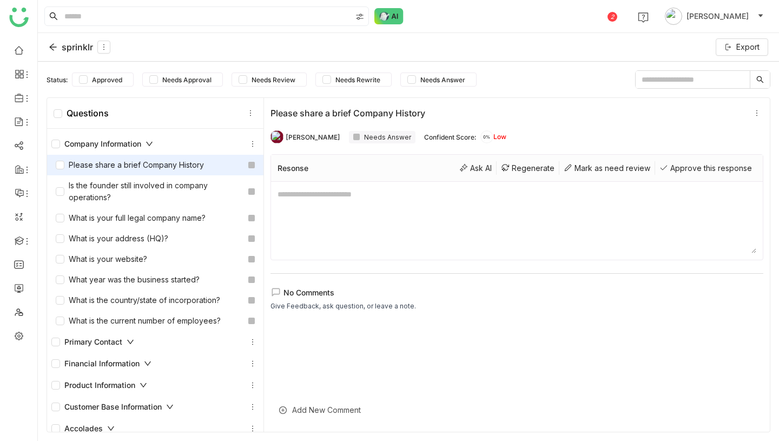
click at [84, 45] on div "sprinklr" at bounding box center [80, 47] width 62 height 13
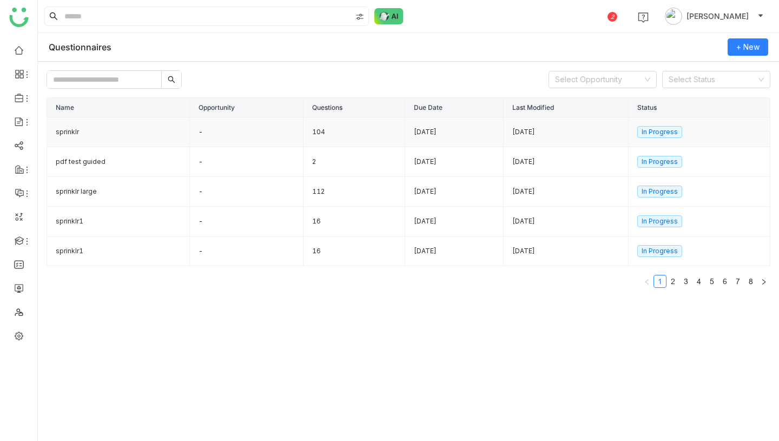
click at [282, 135] on td "-" at bounding box center [247, 132] width 114 height 30
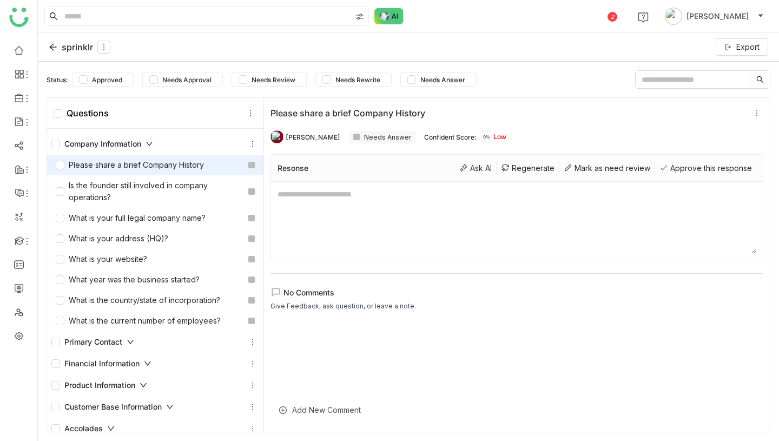
click at [71, 45] on div "sprinklr" at bounding box center [80, 47] width 62 height 13
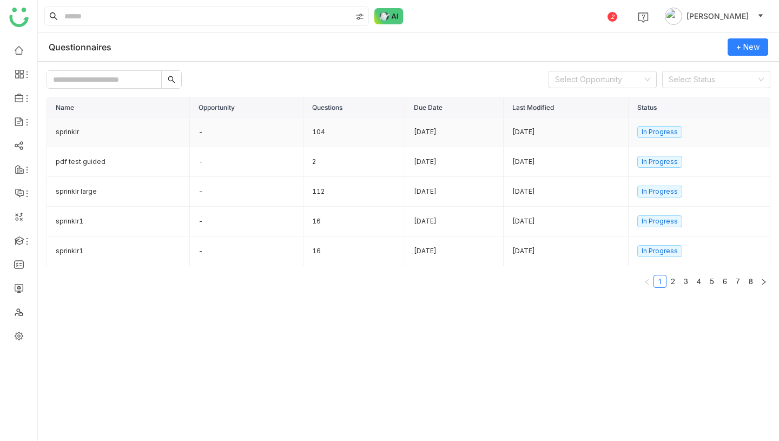
click at [251, 136] on td "-" at bounding box center [247, 132] width 114 height 30
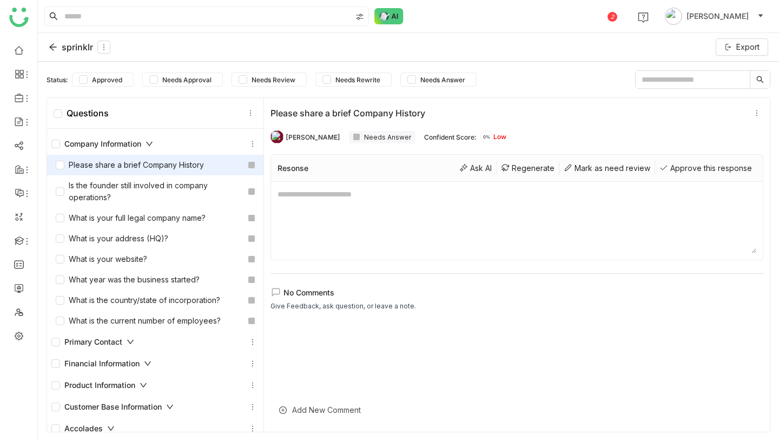
click at [321, 192] on textarea at bounding box center [517, 220] width 479 height 65
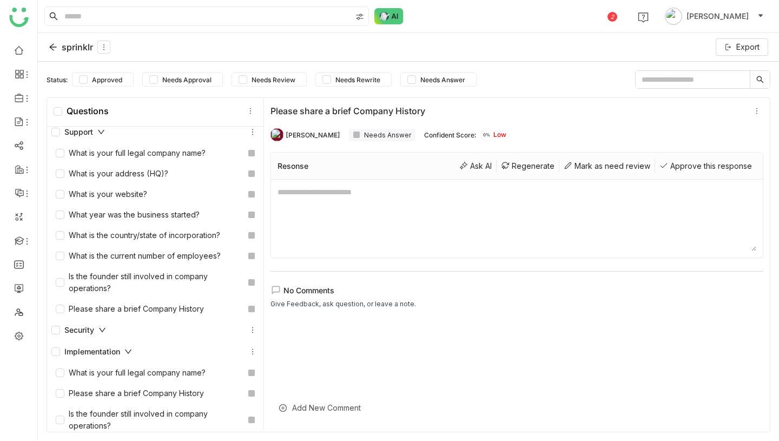
scroll to position [2298, 0]
click at [112, 350] on div "Implementation" at bounding box center [91, 351] width 81 height 12
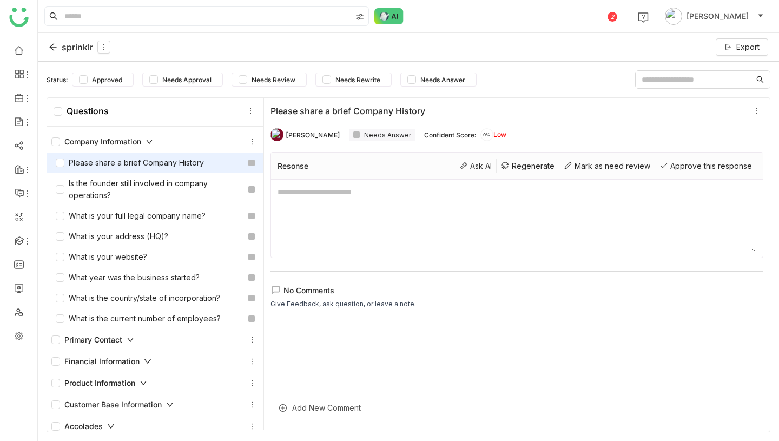
scroll to position [0, 0]
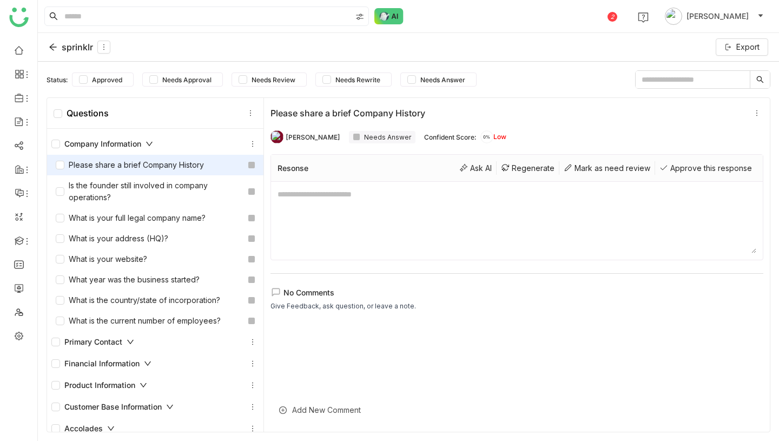
click at [139, 148] on div "Company Information" at bounding box center [102, 144] width 102 height 12
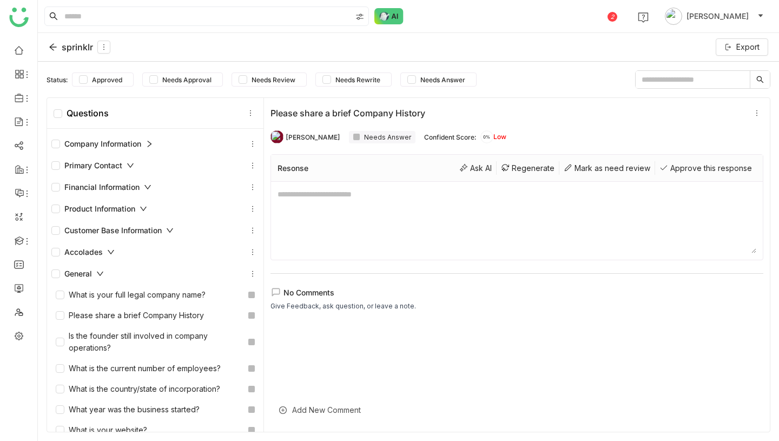
click at [128, 166] on icon at bounding box center [131, 166] width 8 height 8
click at [151, 191] on icon at bounding box center [148, 187] width 8 height 8
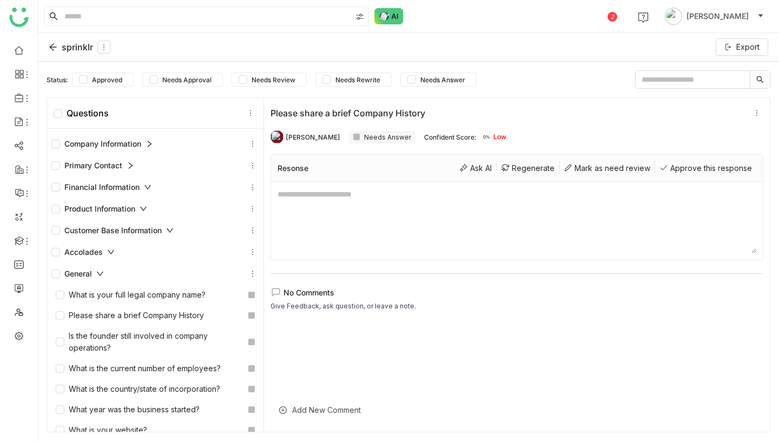
click at [140, 144] on div "Company Information" at bounding box center [102, 144] width 102 height 12
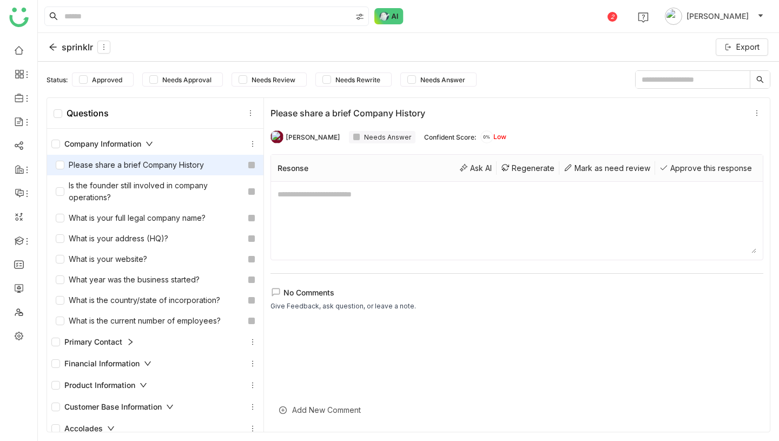
click at [140, 144] on div "Company Information" at bounding box center [102, 144] width 102 height 12
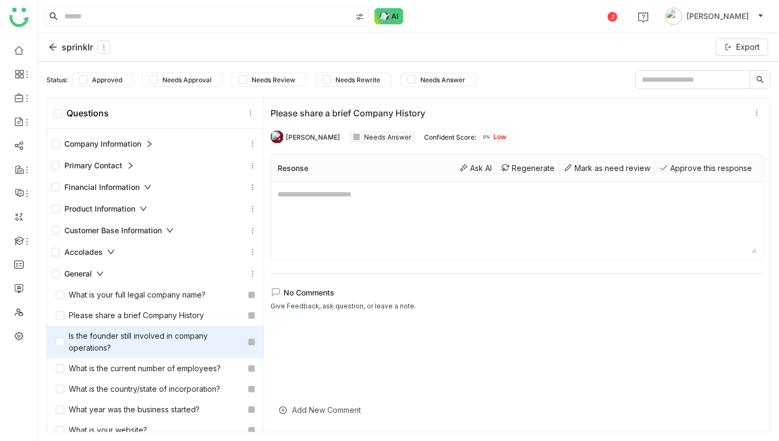
scroll to position [38, 0]
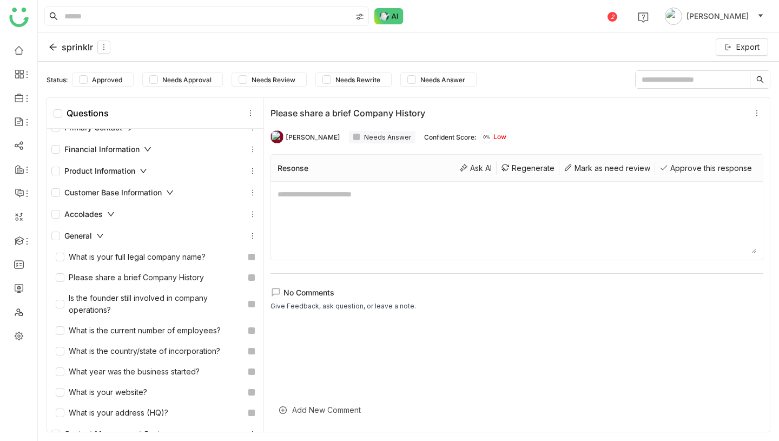
click at [98, 232] on icon at bounding box center [100, 236] width 8 height 8
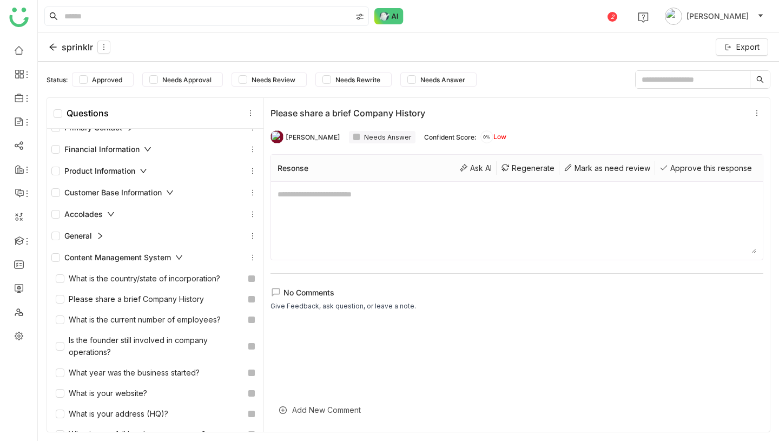
click at [100, 235] on icon at bounding box center [100, 236] width 8 height 8
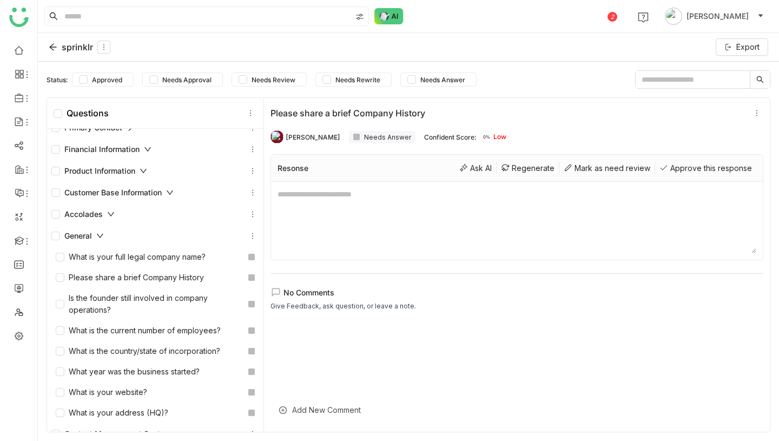
click at [100, 235] on icon at bounding box center [100, 236] width 8 height 8
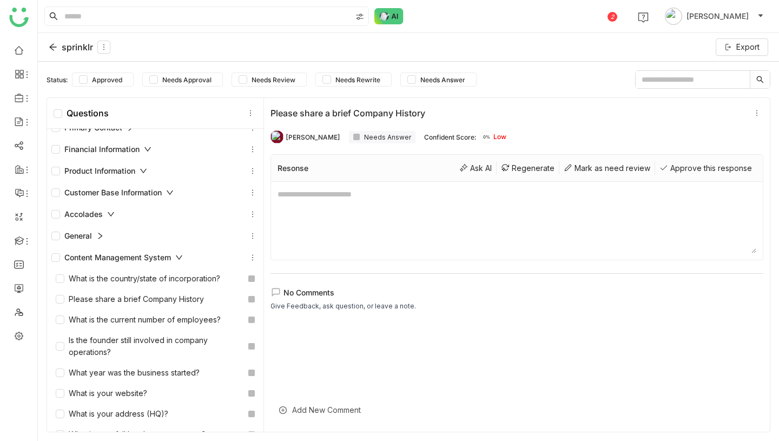
click at [113, 259] on div "Content Management System" at bounding box center [117, 258] width 132 height 12
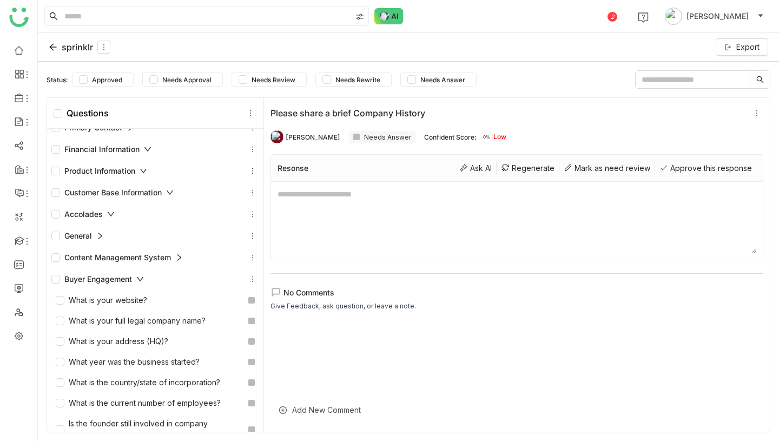
click at [124, 283] on div "Buyer Engagement" at bounding box center [97, 279] width 93 height 12
click at [120, 307] on div "Call Listening" at bounding box center [155, 300] width 208 height 13
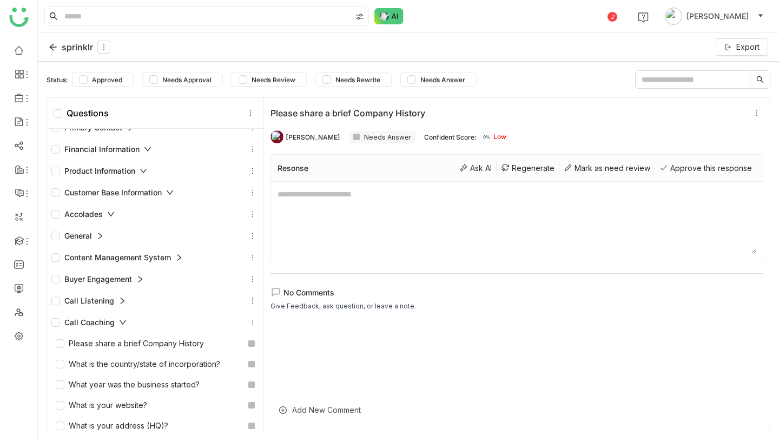
click at [120, 307] on div "Call Listening" at bounding box center [155, 300] width 208 height 13
click at [127, 324] on div "Call Coaching" at bounding box center [155, 322] width 208 height 13
click at [122, 338] on div "Guided Selling" at bounding box center [90, 344] width 78 height 12
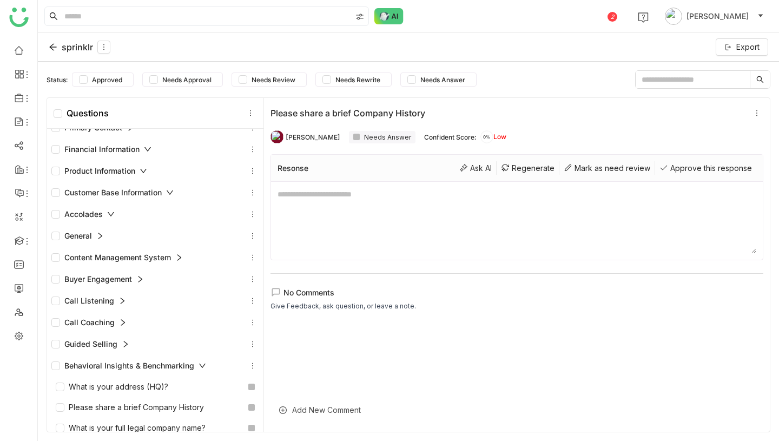
click at [134, 365] on div "Behavioral Insights & Benchmarking" at bounding box center [128, 366] width 155 height 12
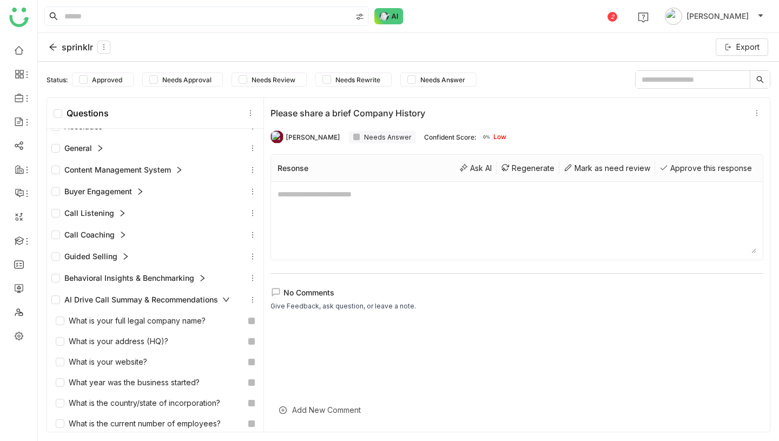
scroll to position [135, 0]
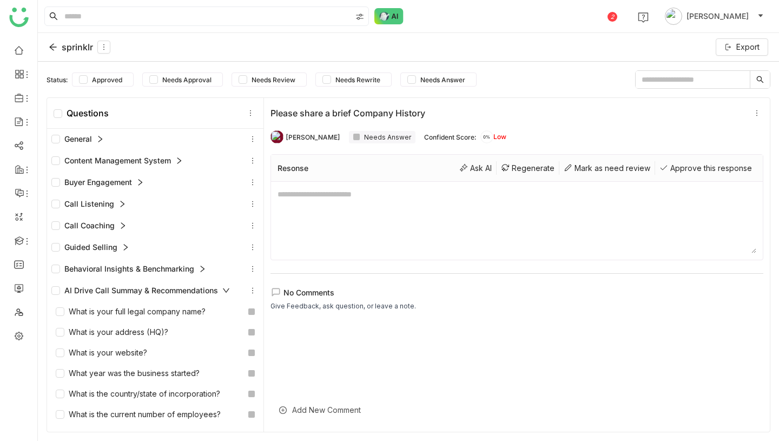
click at [154, 291] on div "AI Drive Call Summay & Recommendations" at bounding box center [140, 291] width 179 height 12
click at [148, 308] on icon at bounding box center [147, 312] width 8 height 8
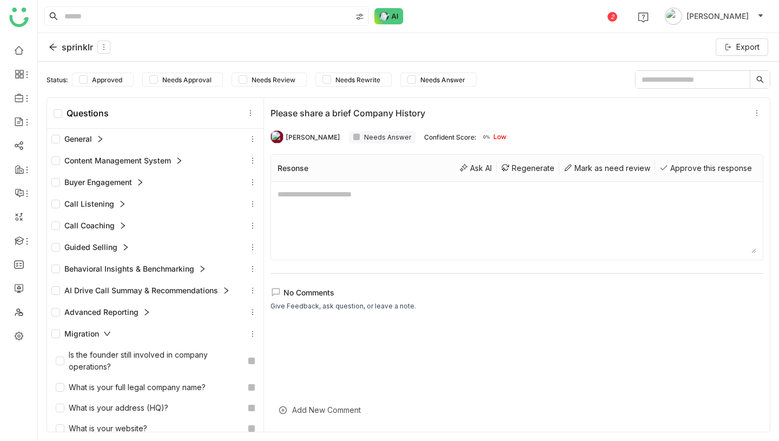
click at [64, 48] on div "sprinklr" at bounding box center [80, 47] width 62 height 13
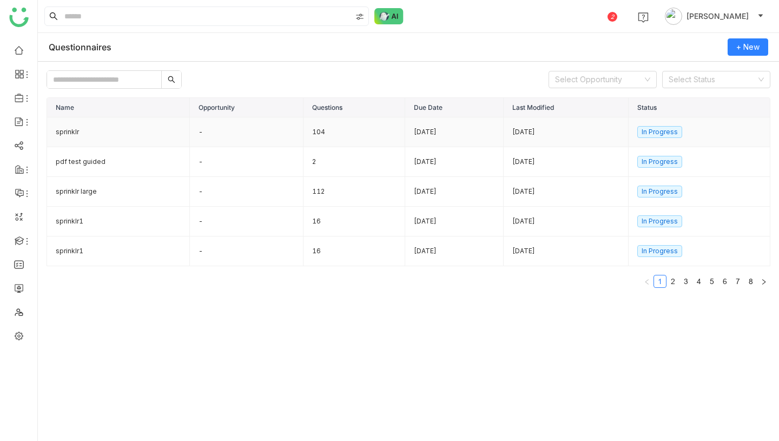
click at [91, 139] on td "sprinklr" at bounding box center [118, 132] width 143 height 30
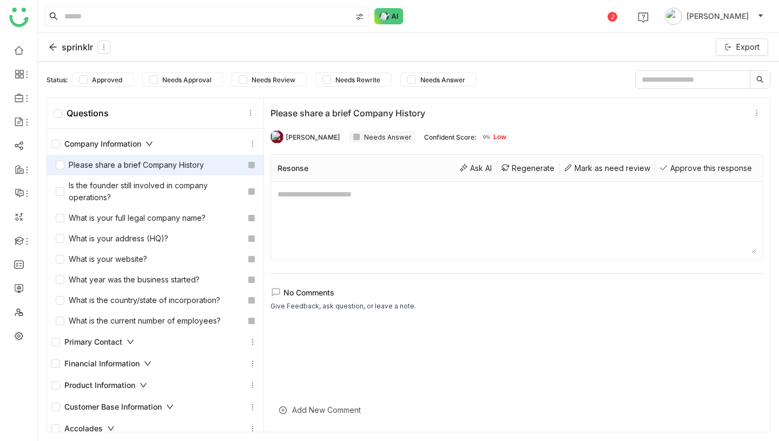
click at [79, 45] on div "sprinklr" at bounding box center [80, 47] width 62 height 13
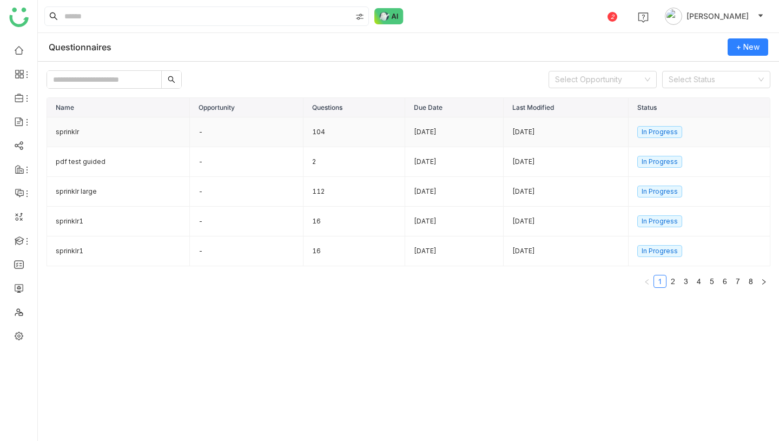
click at [277, 129] on td "-" at bounding box center [247, 132] width 114 height 30
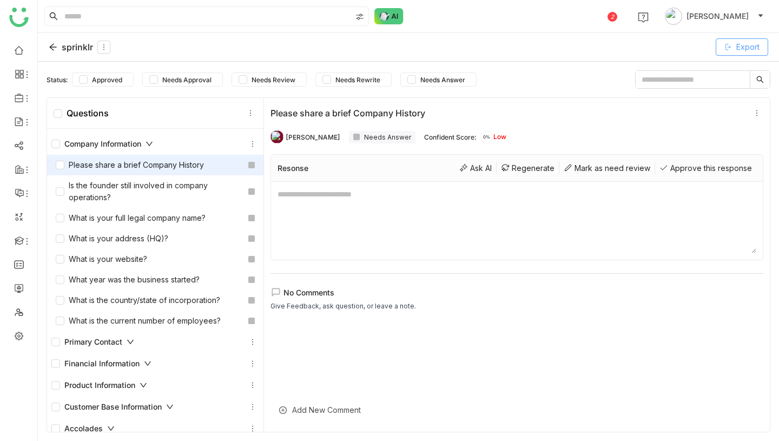
click at [742, 45] on span "Export" at bounding box center [748, 47] width 23 height 12
click at [73, 44] on div "sprinklr" at bounding box center [80, 47] width 62 height 13
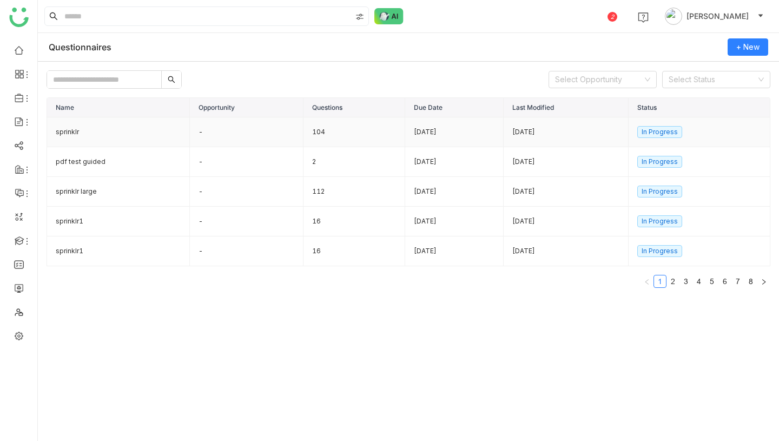
click at [147, 133] on td "sprinklr" at bounding box center [118, 132] width 143 height 30
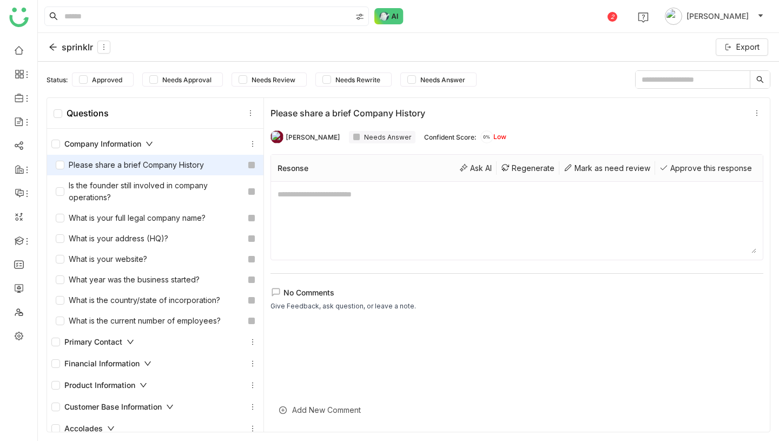
click at [134, 141] on div "Company Information" at bounding box center [102, 144] width 102 height 12
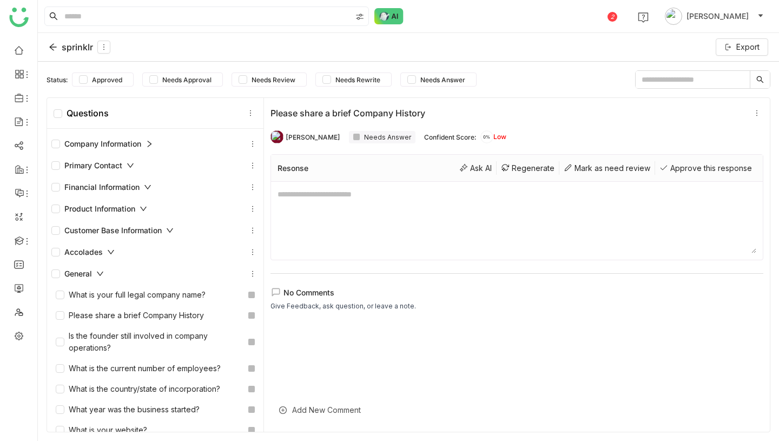
click at [99, 274] on icon at bounding box center [100, 274] width 8 height 8
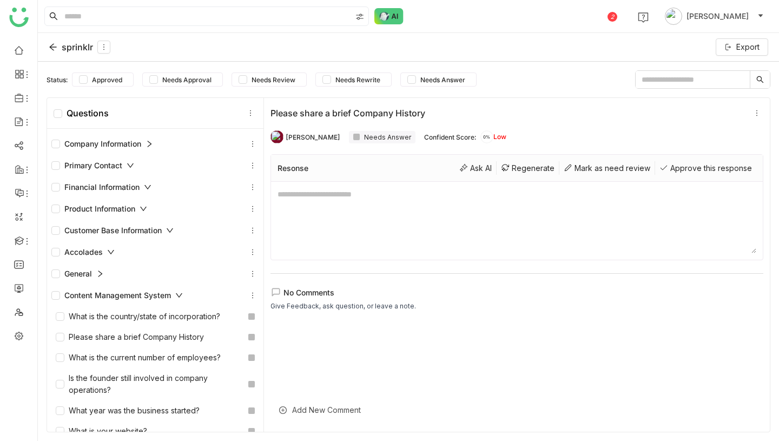
click at [99, 274] on icon at bounding box center [100, 274] width 8 height 8
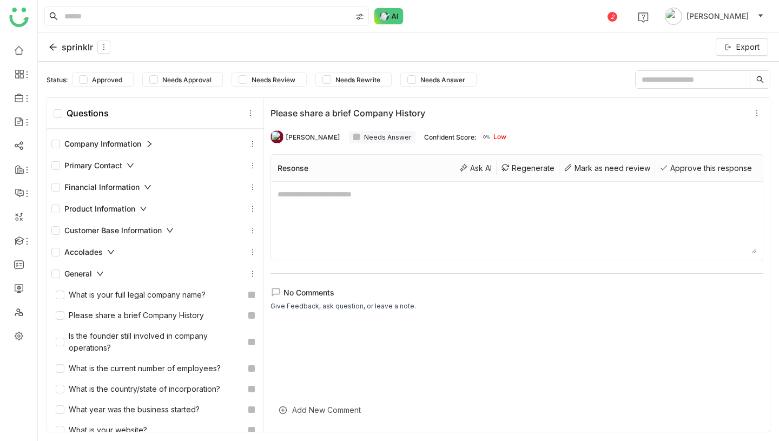
click at [99, 274] on icon at bounding box center [100, 274] width 8 height 8
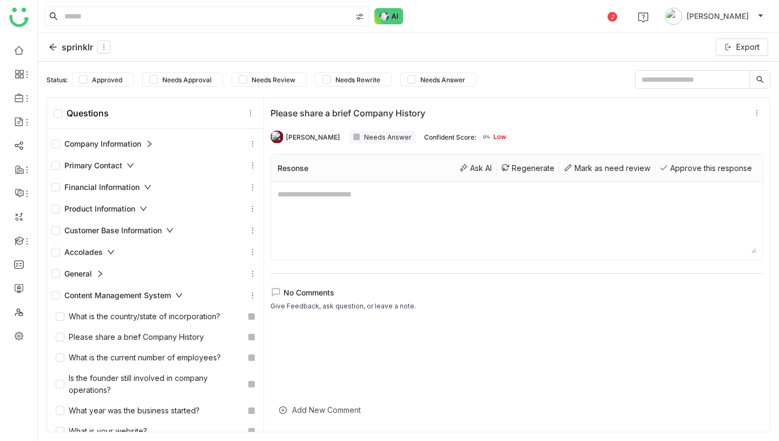
click at [109, 292] on div "Content Management System" at bounding box center [117, 296] width 132 height 12
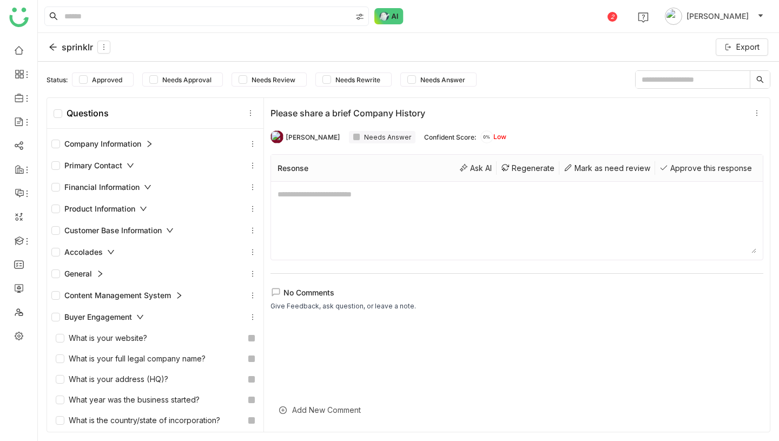
click at [114, 316] on div "Buyer Engagement" at bounding box center [97, 317] width 93 height 12
click at [119, 337] on icon at bounding box center [123, 339] width 8 height 8
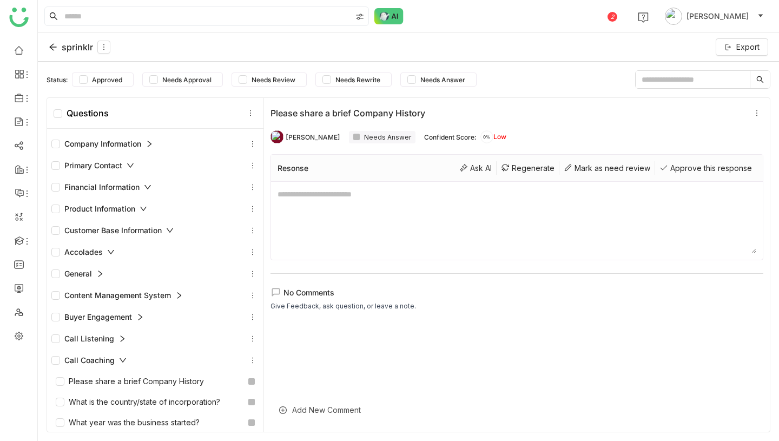
click at [120, 357] on icon at bounding box center [123, 361] width 8 height 8
